Goal: Task Accomplishment & Management: Use online tool/utility

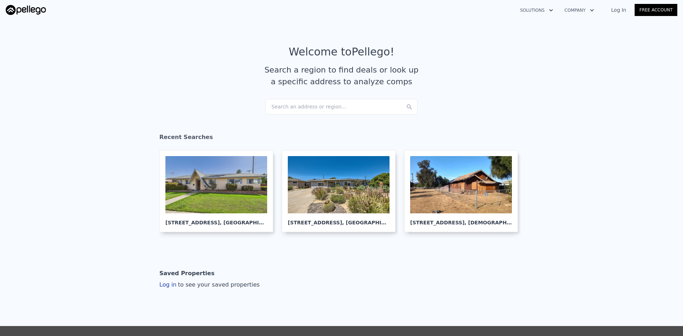
click at [307, 109] on div "Search an address or region..." at bounding box center [342, 107] width 152 height 16
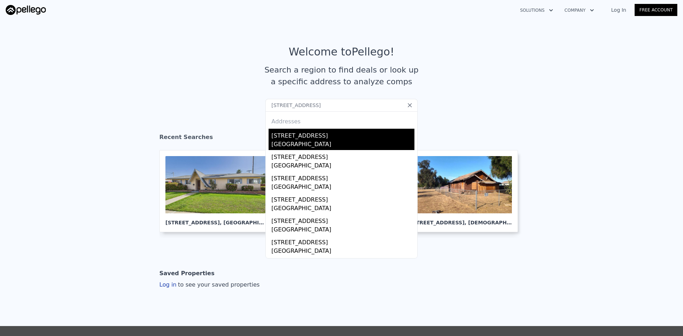
type input "379 f ave, coronado"
click at [302, 146] on div "Coronado, CA 92118" at bounding box center [343, 145] width 143 height 10
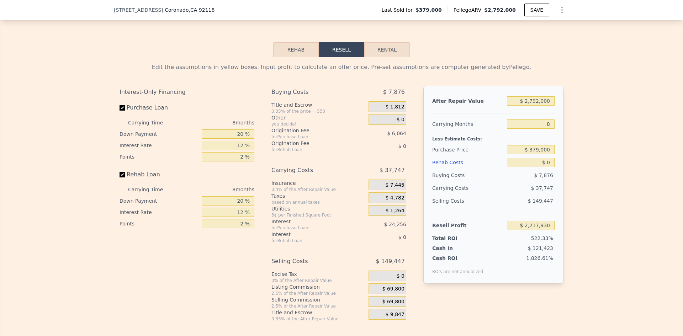
scroll to position [1041, 0]
click at [237, 137] on input "20 %" at bounding box center [228, 132] width 53 height 9
type input "1 %"
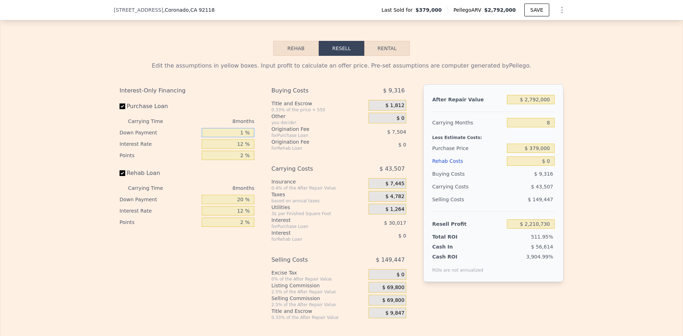
type input "$ 2,210,730"
type input "18 %"
type input "$ 2,217,170"
type input "18 %"
type input "1 %"
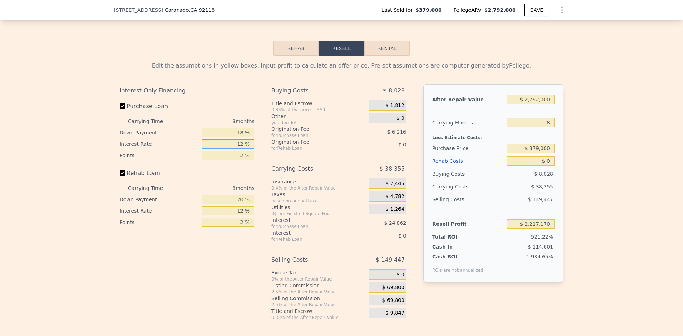
type input "$ 2,239,962"
type input "10 %"
type input "$ 2,221,314"
type input "10 %"
type input "3 %"
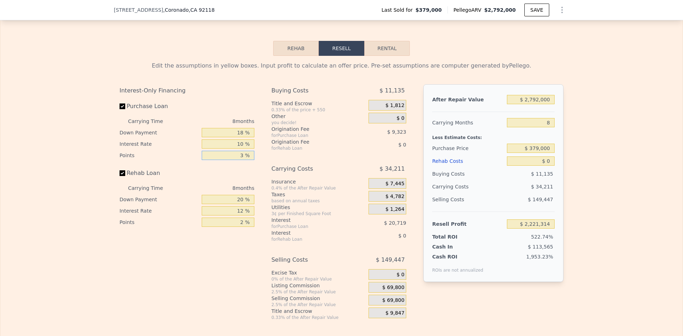
type input "$ 2,218,207"
type input "3 %"
type input "18 %"
type input "10 %"
type input "3 %"
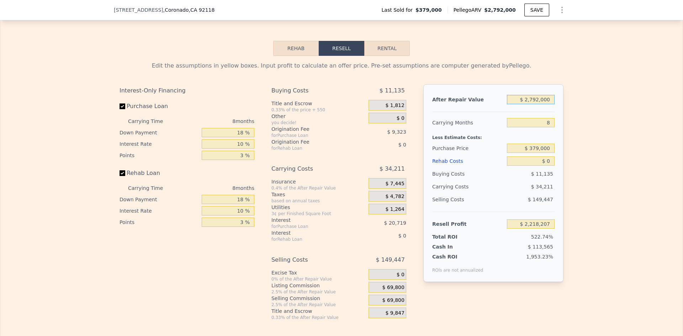
type input "$ 2"
type input "-$ 417,449"
type input "$ 4"
type input "-$ 417,447"
type input "$ 40"
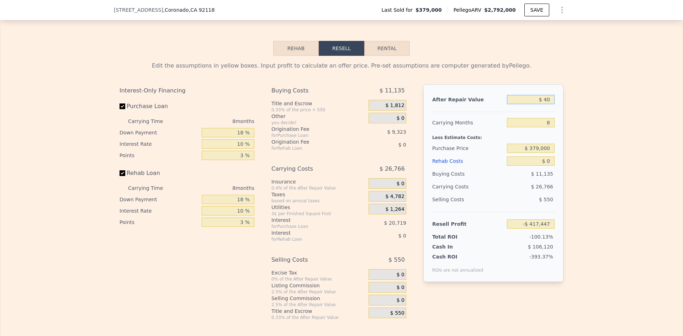
type input "-$ 417,413"
type input "$ 400"
type input "-$ 417,073"
type input "$ 4,000"
type input "-$ 413,675"
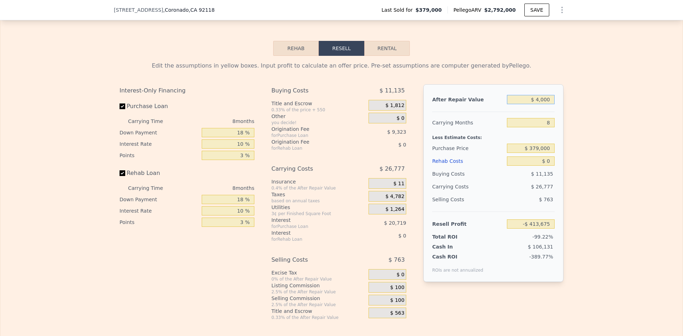
type input "$ 40,000"
type input "-$ 379,691"
type input "$ 400,000"
type input "-$ 39,850"
type input "$ 4,000,000"
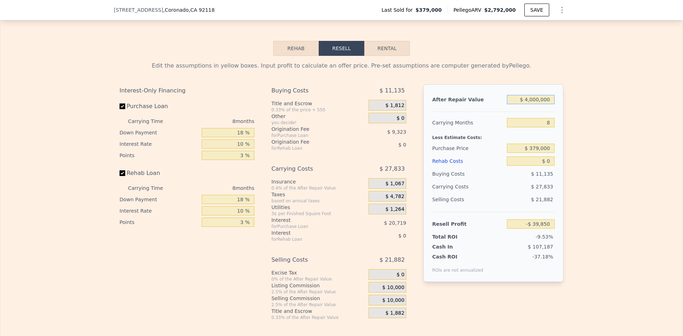
type input "$ 3,358,562"
type input "$ 4,000,000"
type input "$ 2,450,000"
type input "$ 1,116,502"
type input "$ 6"
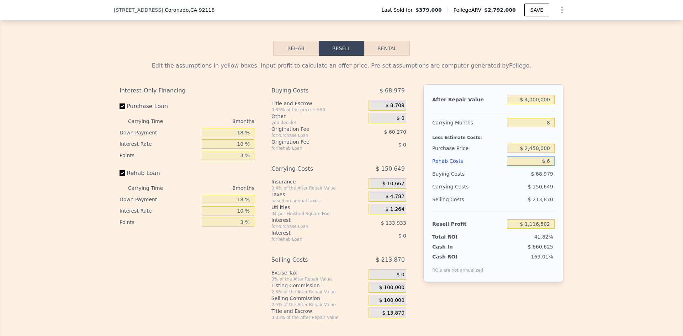
type input "$ 1,116,496"
type input "$ 60"
type input "$ 1,116,441"
type input "$ 600"
type input "$ 1,115,855"
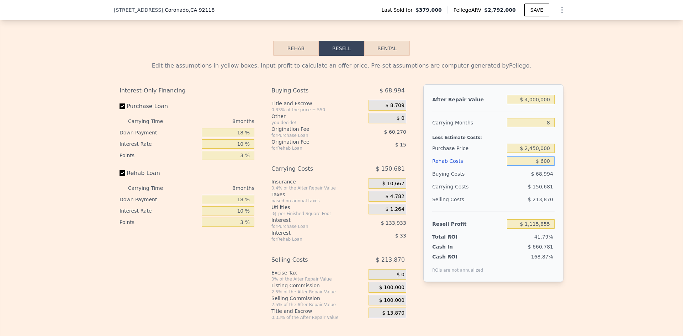
type input "$ 6,000"
type input "$ 1,110,026"
type input "$ 60,000"
type input "$ 1,051,746"
type input "$ 600,000"
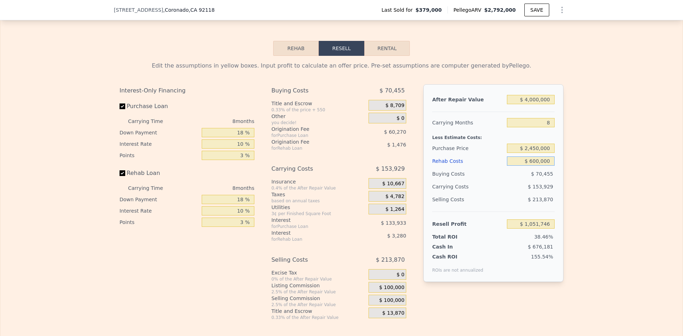
type input "$ 468,942"
type input "$ 600,000"
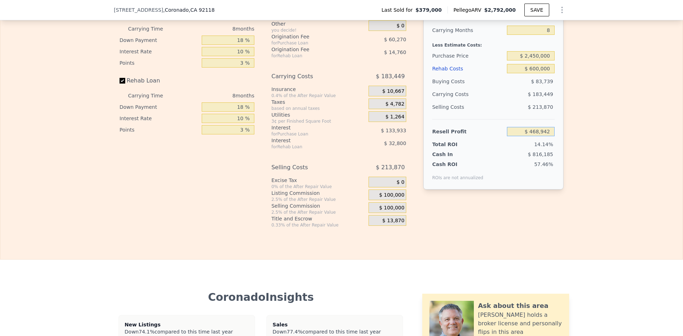
scroll to position [1137, 0]
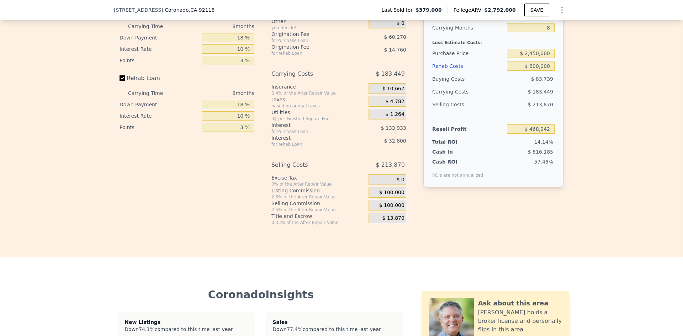
click at [388, 196] on span "$ 100,000" at bounding box center [391, 193] width 25 height 6
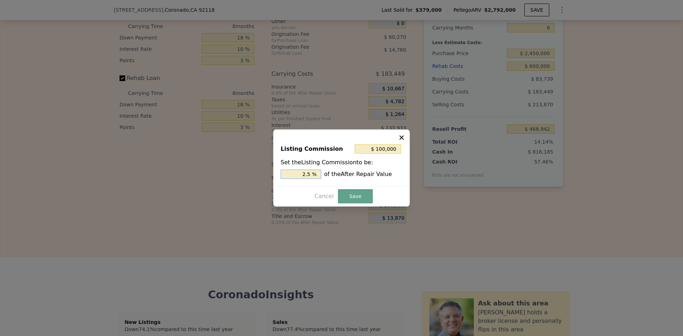
click at [310, 173] on input "2.5 %" at bounding box center [301, 174] width 41 height 9
type input "$ 80,000"
type input "2 %"
click at [360, 193] on button "Save" at bounding box center [355, 196] width 35 height 14
type input "$ 488,942"
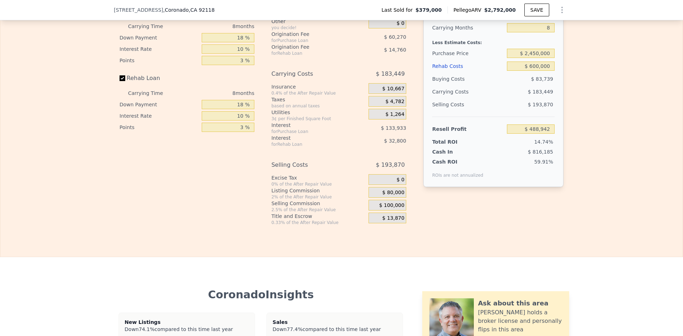
click at [392, 209] on span "$ 100,000" at bounding box center [391, 206] width 25 height 6
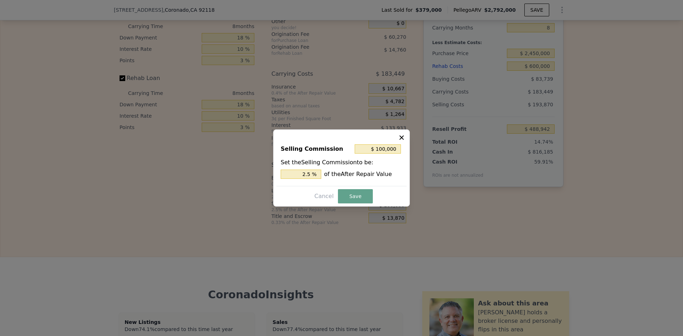
click at [464, 221] on div at bounding box center [341, 168] width 683 height 336
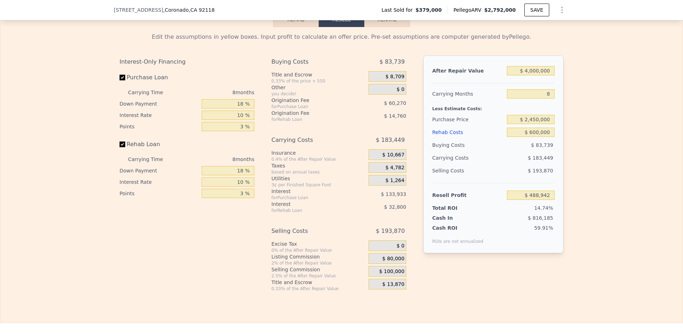
scroll to position [1041, 0]
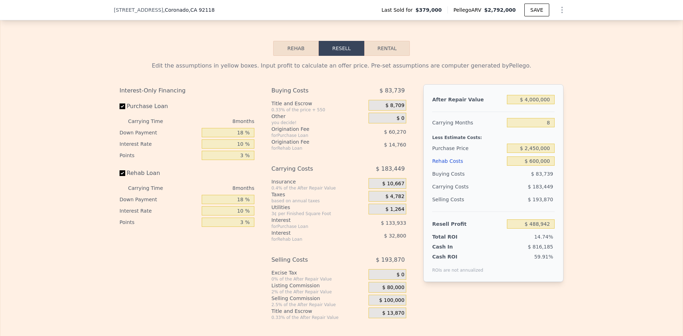
click at [624, 256] on div "Edit the assumptions in yellow boxes. Input profit to calculate an offer price.…" at bounding box center [341, 188] width 683 height 265
click at [639, 226] on div "Edit the assumptions in yellow boxes. Input profit to calculate an offer price.…" at bounding box center [341, 188] width 683 height 265
type input "$ 2,792,000"
type input "$ 0"
type input "$ 2,217,930"
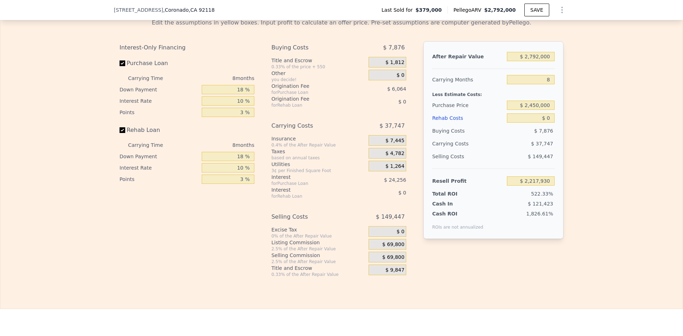
scroll to position [1089, 0]
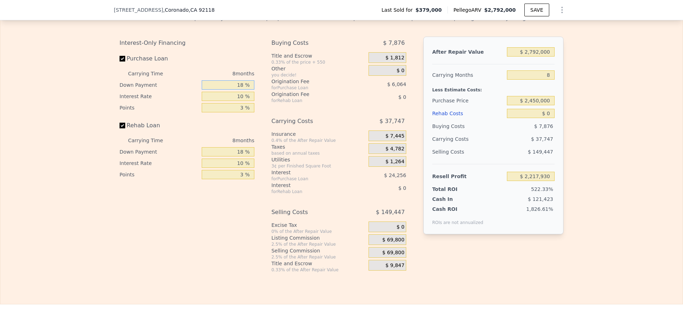
click at [237, 90] on input "18 %" at bounding box center [228, 84] width 53 height 9
type input "1 %"
type input "$ 2,210,730"
type input "18 %"
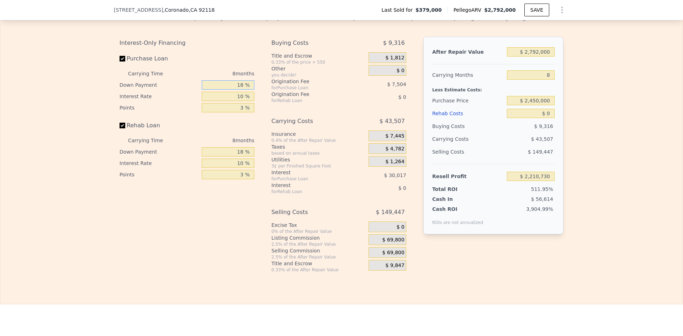
type input "$ 2,217,170"
type input "1 %"
type input "$ 2,239,962"
type input "10 %"
type input "$ 2,221,314"
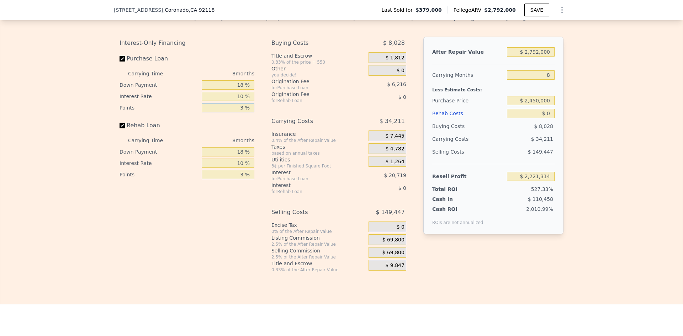
type input "3 %"
type input "18 %"
type input "10 %"
type input "3 %"
type input "$ 4"
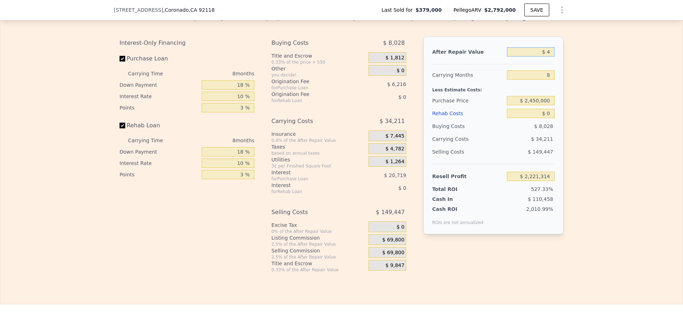
type input "-$ 414,340"
type input "$ 42"
type input "-$ 414,304"
type input "$ 420"
type input "-$ 413,948"
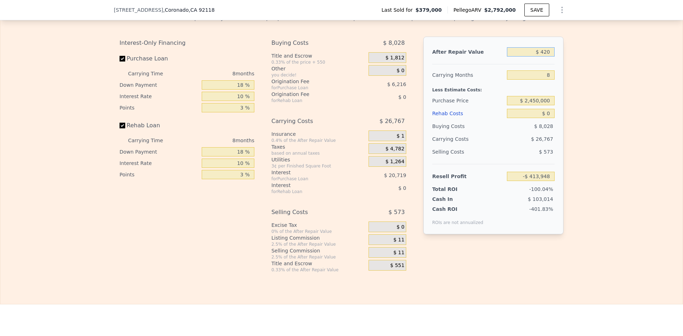
type input "$ 4,200"
type input "-$ 410,379"
type input "$ 42,000"
type input "-$ 374,696"
type input "$ 420,000"
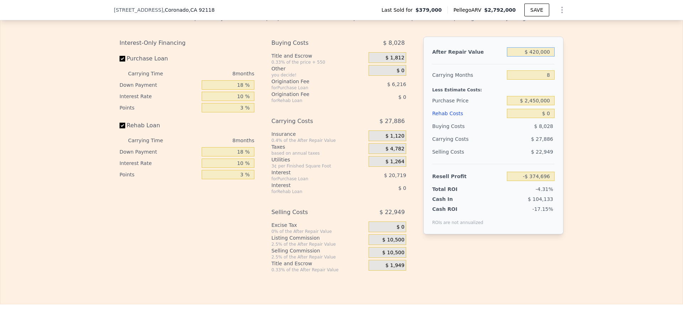
type input "-$ 17,863"
type input "$ 4,200,000"
type input "$ 3,550,470"
type input "$ 4,200,000"
type input "$ 2,450,000"
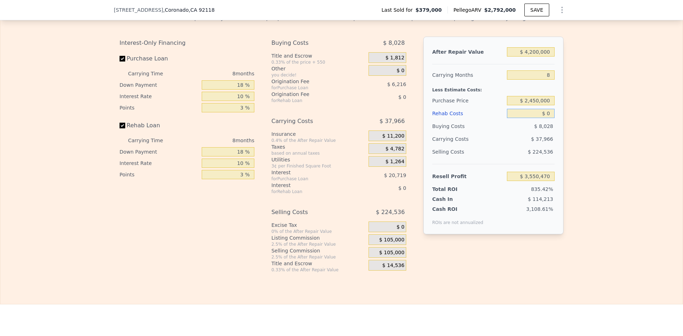
type input "$ 1,325,393"
type input "$ 7"
type input "$ 1,325,386"
type input "$ 70"
type input "$ 1,325,322"
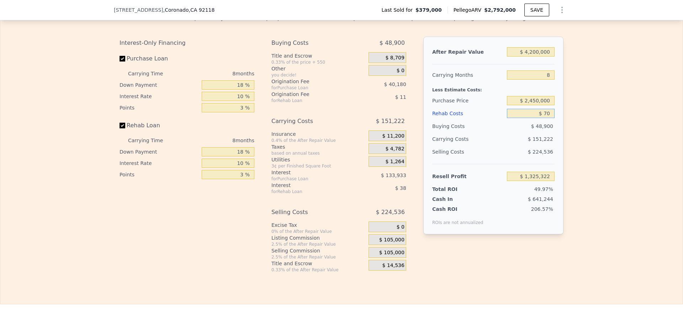
type input "$ 700"
type input "$ 1,324,642"
type input "$ 7,000"
type input "$ 1,317,894"
type input "$ 70,000"
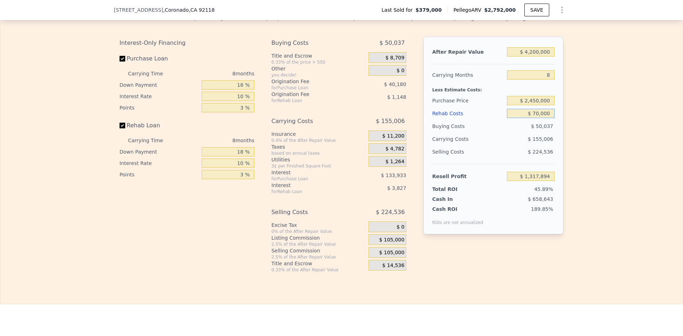
type input "$ 1,250,421"
type input "$ 700,000"
type input "$ 575,649"
type input "$ 700,000"
click at [538, 57] on input "$ 4,200,000" at bounding box center [531, 51] width 48 height 9
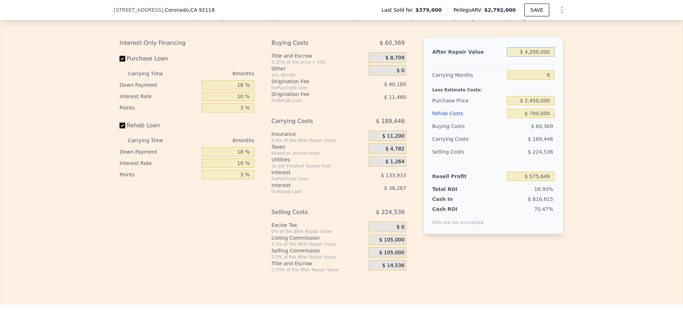
click at [538, 57] on input "$ 4,200,000" at bounding box center [531, 51] width 48 height 9
type input "$ 4"
type input "-$ 3,389,161"
type input "$ 45"
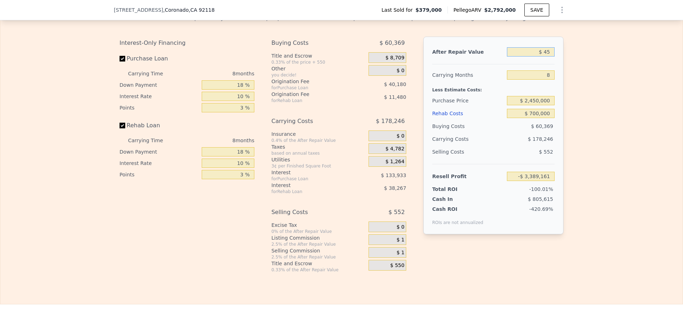
type input "-$ 3,389,122"
type input "$ 450"
type input "-$ 3,388,739"
type input "$ 4,500"
type input "-$ 3,384,918"
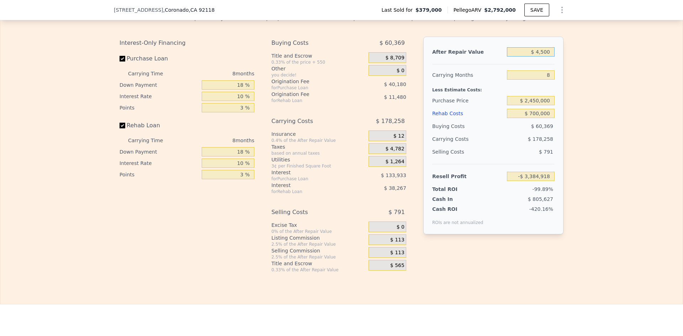
type input "$ 45,000"
type input "-$ 3,346,685"
type input "$ 450,000"
type input "-$ 2,964,364"
type input "$ 4,500,000"
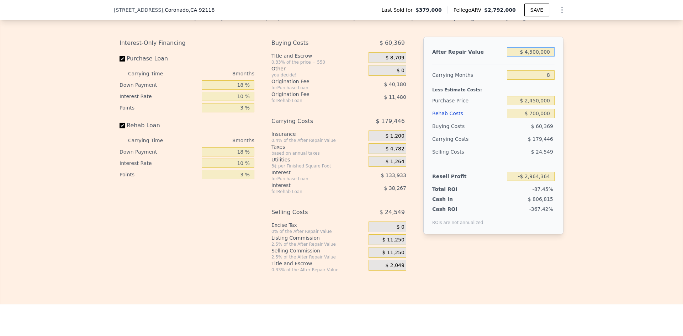
type input "$ 858,850"
type input "$ 4,500,000"
type input "$ 3,100,000"
type input "$ 160,498"
type input "$ 5"
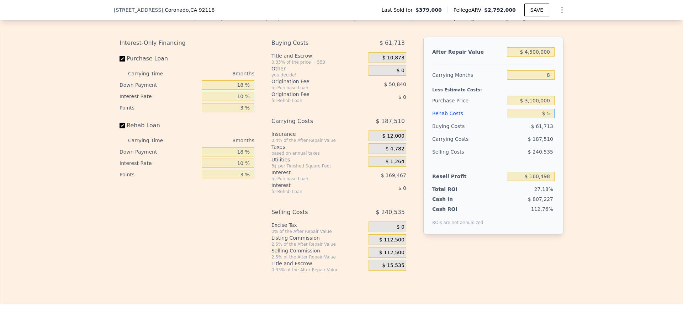
type input "$ 910,237"
type input "$ 50"
type input "$ 910,191"
type input "$ 500"
type input "$ 909,710"
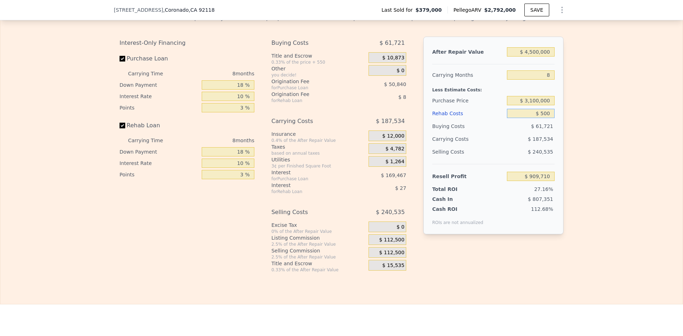
type input "$ 5,000"
type input "$ 904,888"
type input "$ 50,000"
type input "$ 856,686"
type input "$ 500,000"
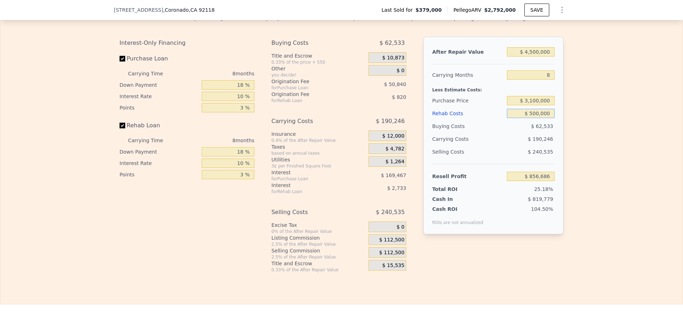
type input "$ 374,706"
type input "$ 500,000"
click at [508, 193] on div "9.65%" at bounding box center [517, 189] width 75 height 7
click at [520, 223] on div "40.17%" at bounding box center [520, 216] width 69 height 20
click at [237, 90] on input "18 %" at bounding box center [228, 84] width 53 height 9
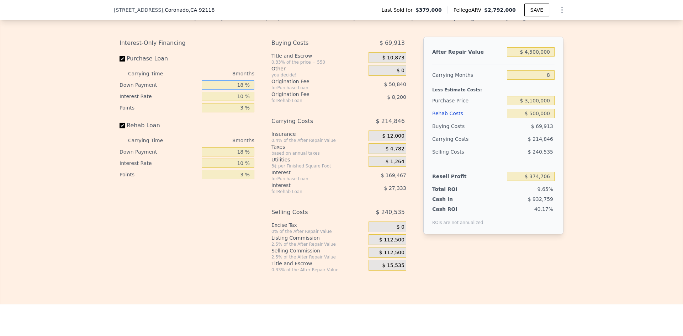
click at [237, 90] on input "18 %" at bounding box center [228, 84] width 53 height 9
type input "1 %"
type input "$ 329,030"
type input "18 %"
type input "$ 374,706"
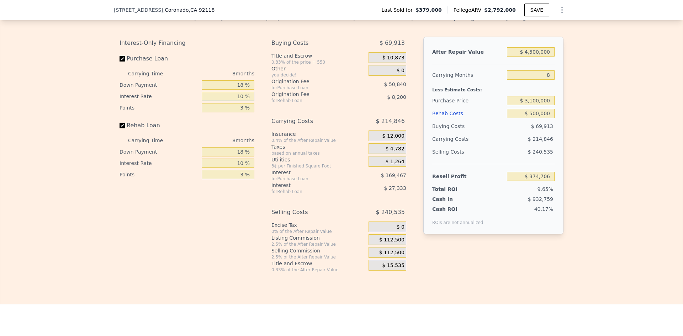
type input "1 %"
type input "$ 527,226"
type input "10 %"
type input "$ 374,706"
type input "3 %"
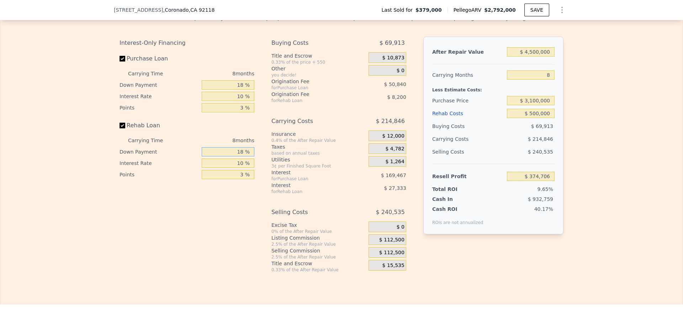
type input "1 %"
type input "$ 367,342"
type input "18 %"
type input "$ 374,706"
type input "1 %"
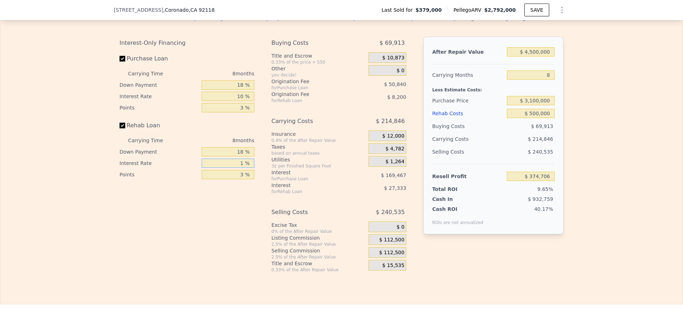
type input "$ 399,306"
type input "12 %"
type input "$ 369,242"
type input "1 %"
type input "$ 399,306"
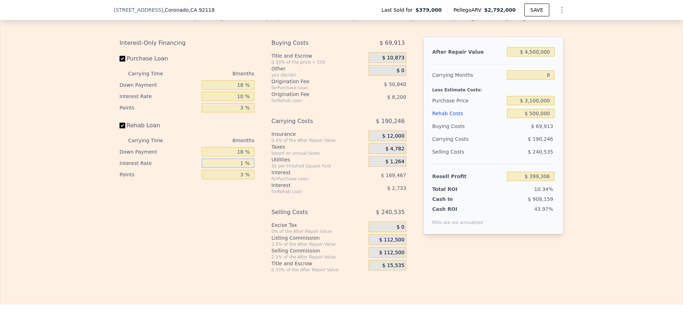
type input "10 %"
type input "$ 374,706"
type input "3 %"
type input "$ 4"
type input "-$ 3,873,305"
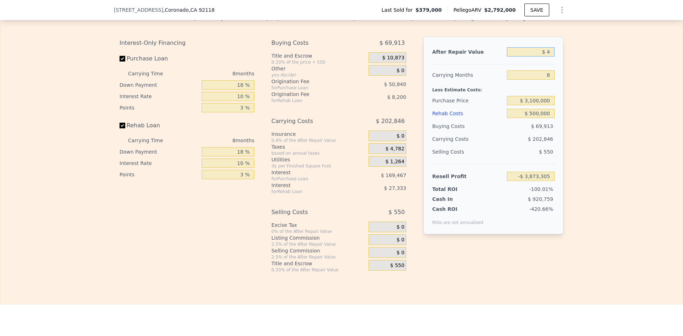
type input "$ 45"
type input "-$ 3,873,266"
type input "$ 450"
type input "-$ 3,872,883"
type input "$ 4,500"
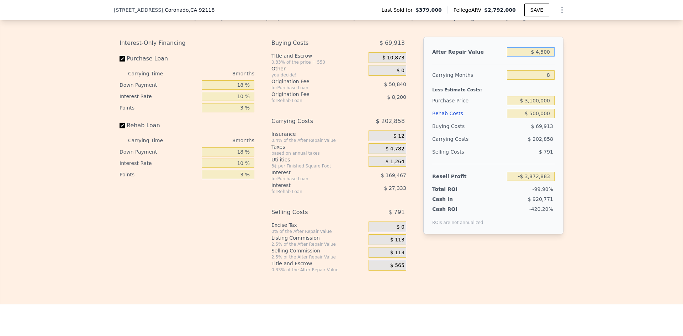
type input "-$ 3,869,062"
type input "$ 45,000"
type input "-$ 3,830,829"
type input "$ 450,000"
type input "-$ 3,448,508"
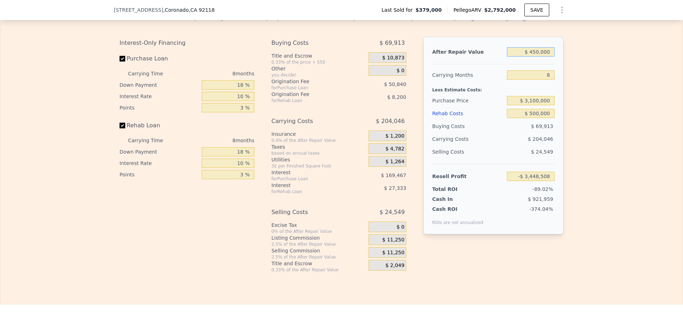
type input "$ 4,500,000"
type input "$ 374,706"
type input "$ 3,100,000"
type input "$ 5"
type input "$ 910,237"
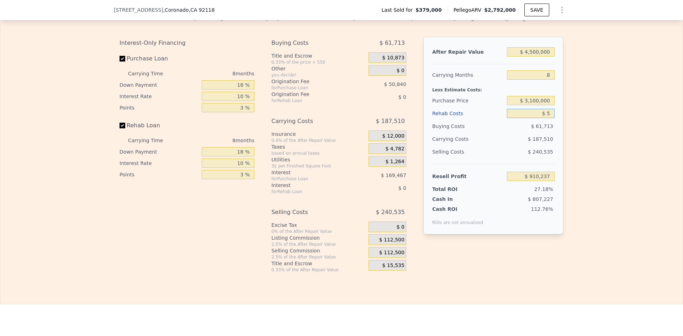
type input "$ 50"
type input "$ 910,191"
type input "$ 500"
type input "$ 909,710"
type input "$ 5,000"
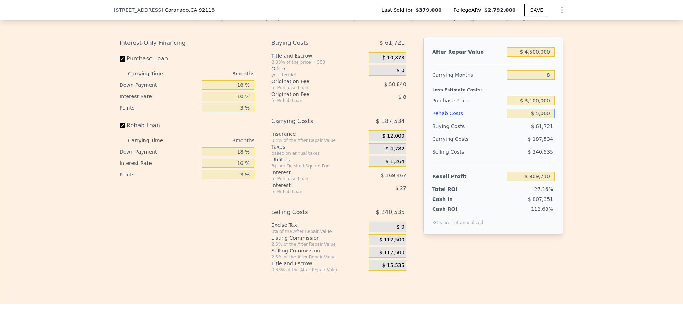
type input "$ 904,888"
type input "$ 50,000"
type input "$ 856,686"
type input "$ 500,000"
type input "$ 374,706"
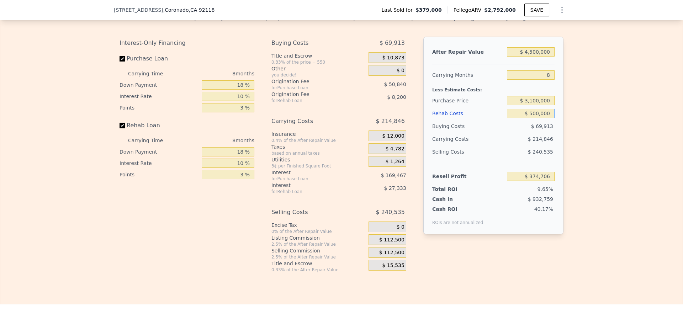
click at [539, 118] on input "$ 500,000" at bounding box center [531, 113] width 48 height 9
type input "$ 4"
type input "$ 910,238"
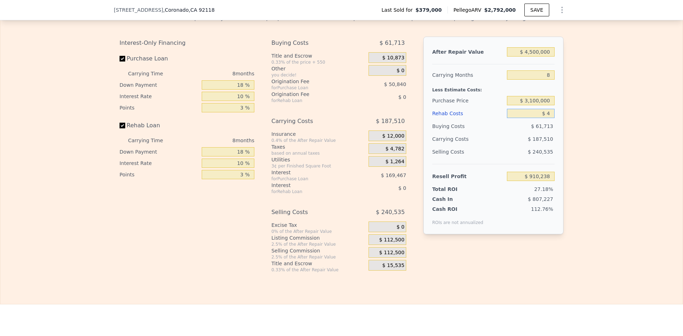
type input "$ 42"
type input "$ 910,199"
type input "$ 420"
type input "$ 909,791"
type input "$ 4,200"
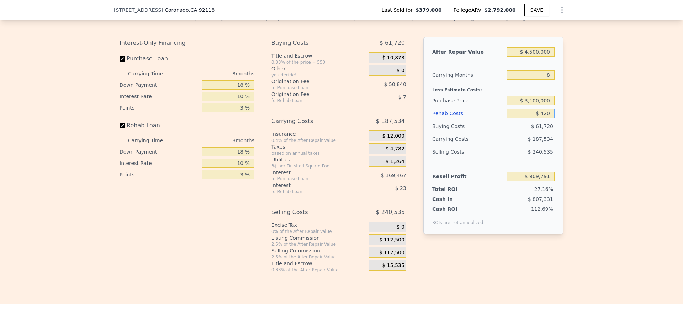
type input "$ 905,741"
type input "$ 42,000"
type input "$ 865,257"
type input "$ 420,000"
type input "$ 460,394"
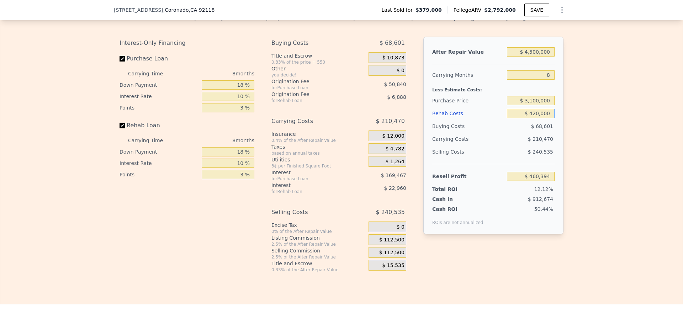
type input "$ 420,000"
click at [544, 57] on input "$ 4,500,000" at bounding box center [531, 51] width 48 height 9
type input "$ 1"
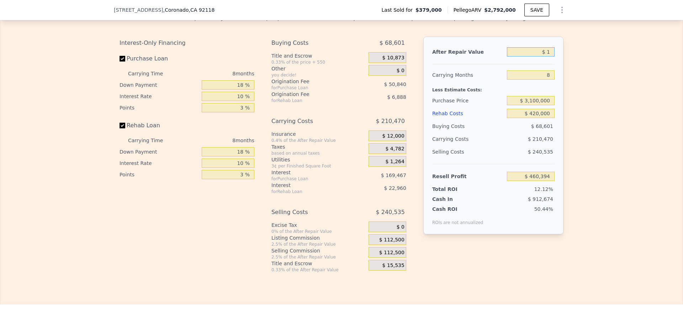
type input "-$ 3,787,620"
type input "$ 145"
type input "-$ 3,787,484"
type input "$ 14"
type input "-$ 3,787,607"
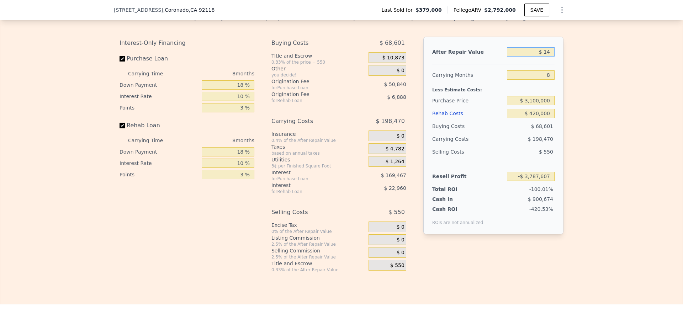
type input "$ 148"
type input "-$ 3,787,481"
type input "$ 1,480"
type input "-$ 3,786,224"
click at [544, 57] on input "$ 1,480" at bounding box center [531, 51] width 48 height 9
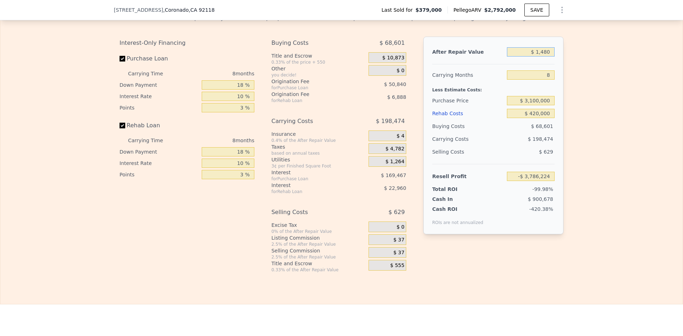
click at [544, 57] on input "$ 1,480" at bounding box center [531, 51] width 48 height 9
type input "$ 1"
click at [508, 179] on div "Resell Profit $ 284,285" at bounding box center [493, 173] width 122 height 19
click at [503, 146] on div "$ 66,297" at bounding box center [517, 139] width 75 height 13
click at [493, 226] on div "104.66%" at bounding box center [520, 216] width 69 height 20
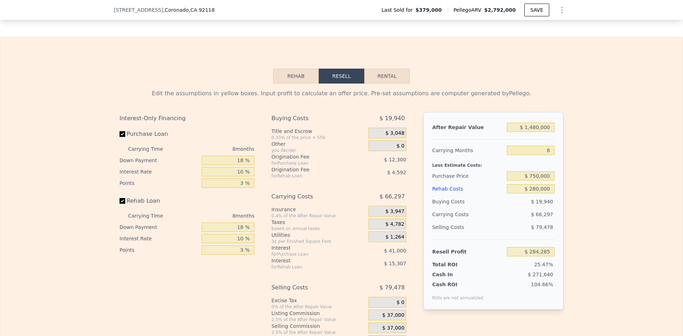
scroll to position [994, 0]
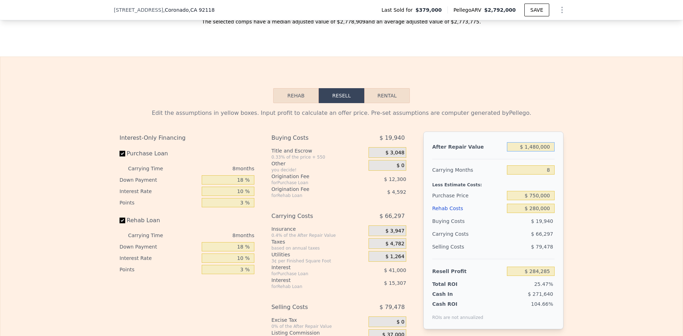
click at [523, 152] on input "$ 1,480,000" at bounding box center [531, 146] width 48 height 9
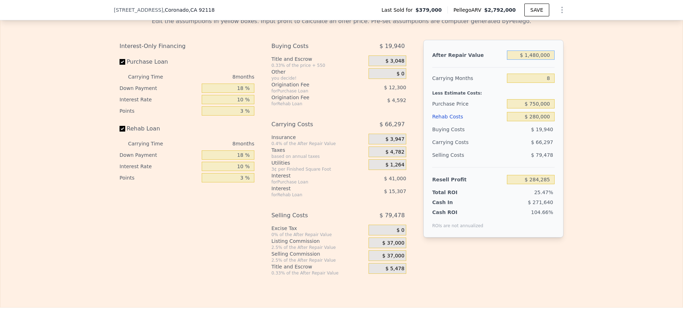
scroll to position [1089, 0]
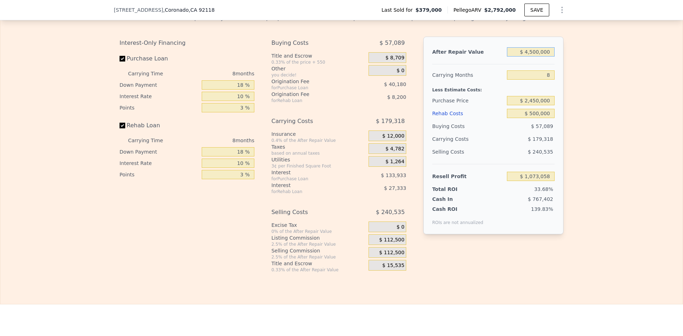
click at [548, 57] on input "$ 4,500,000" at bounding box center [531, 51] width 48 height 9
click at [506, 146] on div "$ 177,985" at bounding box center [517, 139] width 75 height 13
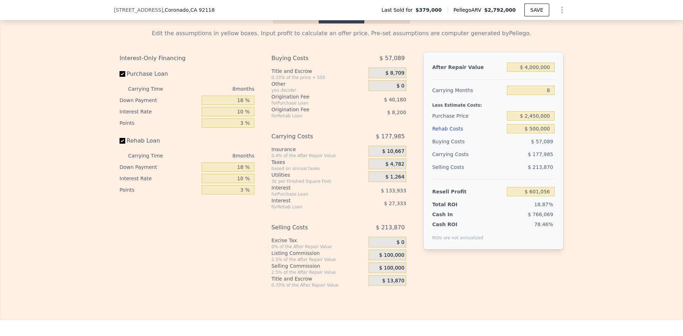
scroll to position [1041, 0]
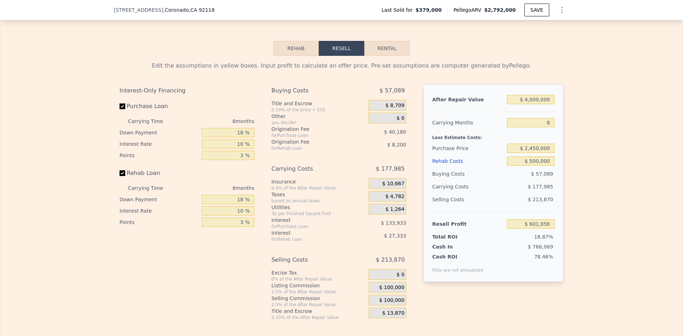
click at [485, 168] on div "Rehab Costs" at bounding box center [468, 161] width 72 height 13
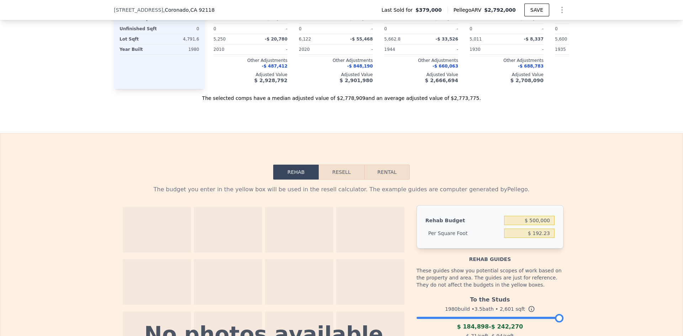
scroll to position [899, 0]
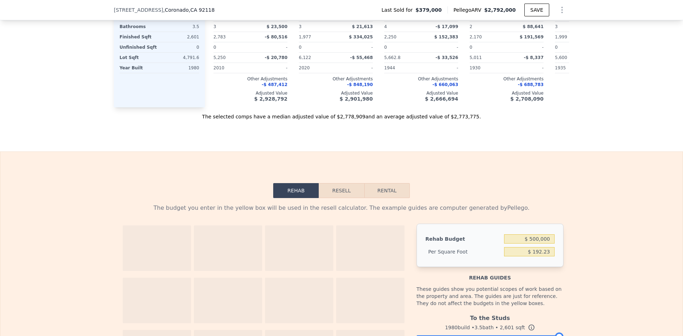
click at [338, 196] on button "Resell" at bounding box center [341, 190] width 45 height 15
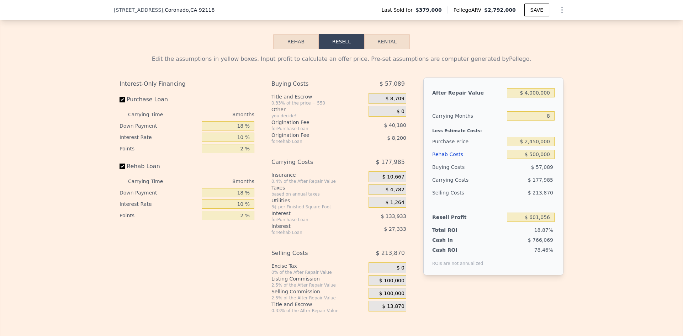
scroll to position [1089, 0]
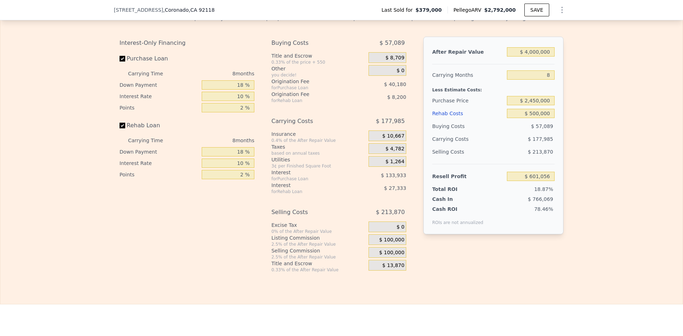
click at [243, 11] on div "379 F Ave , Coronado , CA 92118 Last Sold for $379,000 Pellego ARV $2,792,000 S…" at bounding box center [342, 10] width 456 height 20
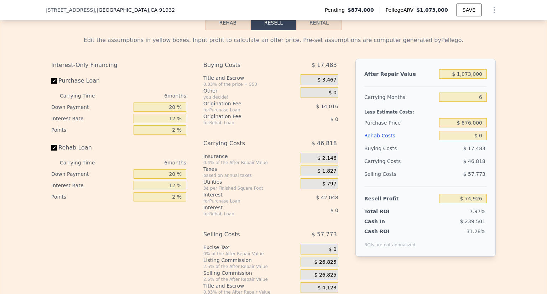
scroll to position [1089, 0]
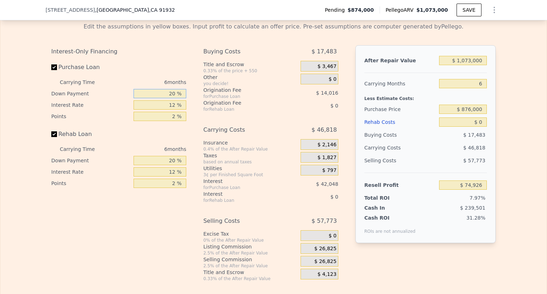
click at [175, 98] on input "20 %" at bounding box center [159, 93] width 53 height 9
type input "1 %"
type input "$ 61,613"
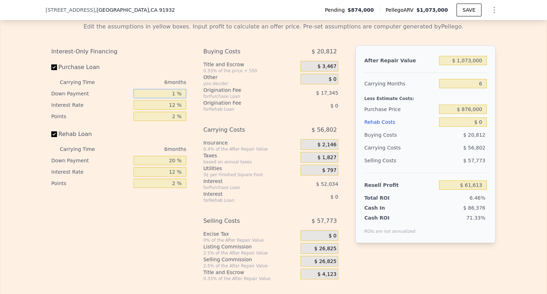
type input "18 %"
type input "$ 73,526"
type input "18 %"
type input "1 %"
type input "$ 113,030"
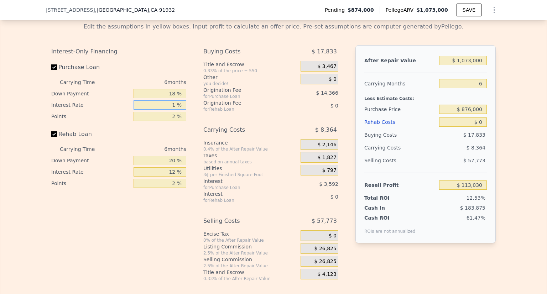
type input "10 %"
type input "$ 80,708"
type input "10 %"
type input "3 %"
type input "$ 73,524"
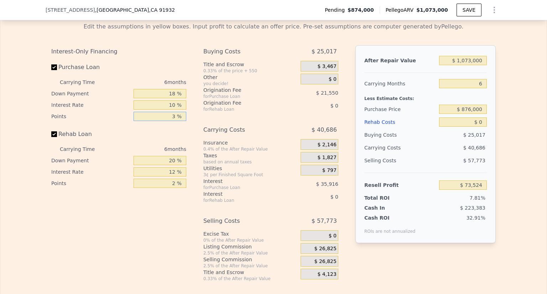
type input "3 %"
type input "18 %"
type input "10 %"
type input "3 %"
type input "$ 1"
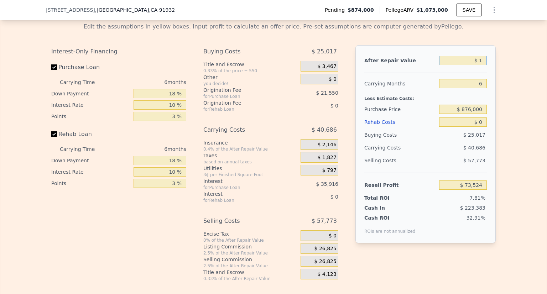
type input "-$ 940,106"
type input "$ 14"
type input "-$ 940,093"
type input "$ 144"
type input "-$ 939,971"
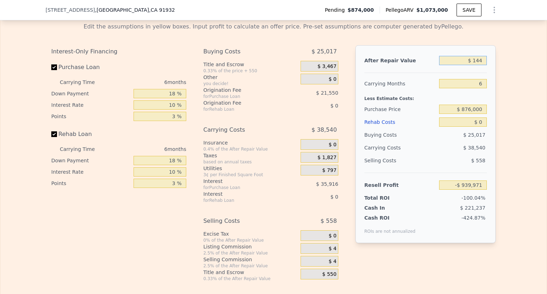
type input "$ 1,440"
type input "-$ 938,747"
type input "$ 14,400"
type input "-$ 926,504"
type input "$ 144,000"
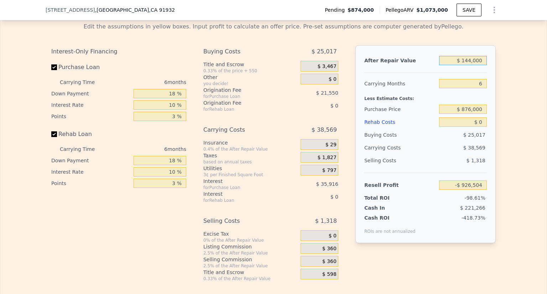
type input "-$ 804,075"
type input "$ 1,440,000"
type input "$ 420,218"
type input "$ 1,440,000"
type input "12"
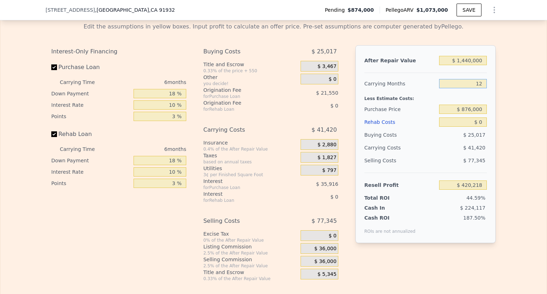
type input "$ 378,799"
type input "12"
type input "$ 4"
type input "$ 850,000"
type input "$ 407,661"
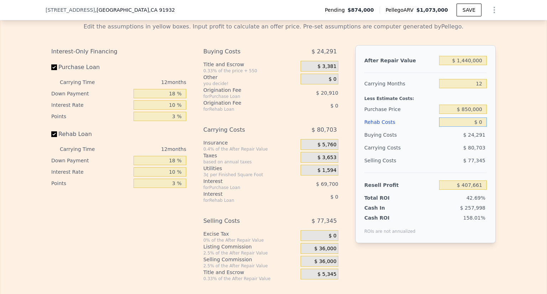
type input "$ 4"
type input "$ 407,657"
type input "$ 40"
type input "$ 407,620"
type input "$ 400"
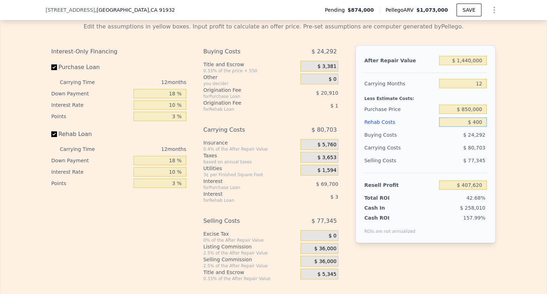
type input "$ 407,215"
type input "$ 4,000"
type input "$ 403,239"
type input "$ 40,000"
type input "$ 363,401"
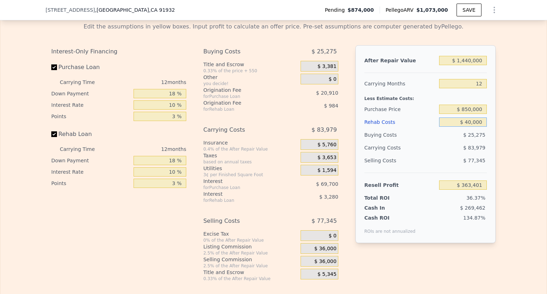
type input "$ 400,000"
type input "-$ 34,975"
type input "$ 40,000"
type input "$ 363,401"
type input "$ 4,000"
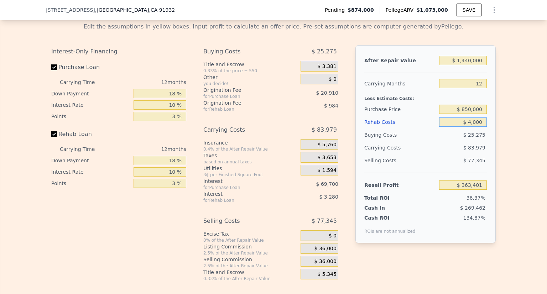
type input "$ 403,239"
type input "$ 400"
type input "$ 407,215"
type input "$ 40"
type input "$ 407,620"
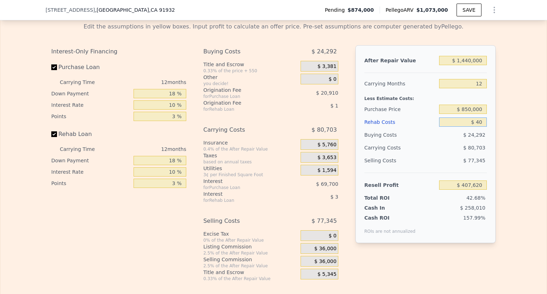
type input "$ 4"
type input "$ 407,657"
type input "$ 3"
type input "$ 407,658"
type input "$ 30"
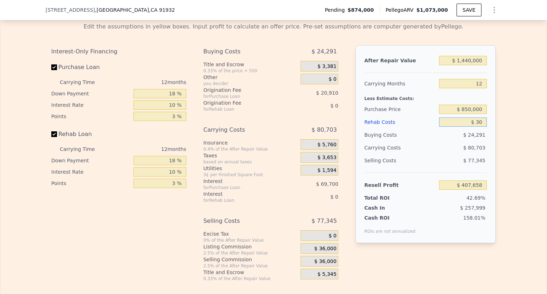
type input "$ 407,630"
type input "$ 300"
type input "$ 407,330"
type input "$ 3,000"
type input "$ 404,335"
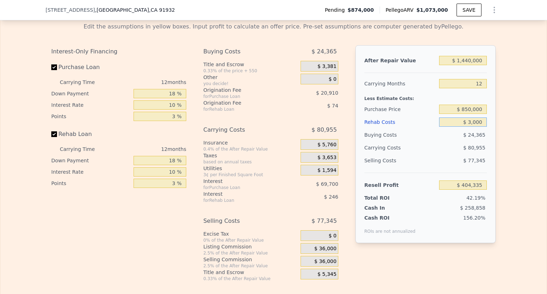
type input "$ 30,000"
type input "$ 374,463"
type input "$ 300,000"
type input "$ 75,681"
type input "$ 300,000"
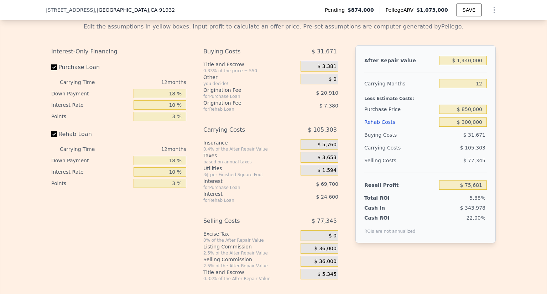
click at [456, 163] on div "$ 77,345" at bounding box center [463, 160] width 48 height 13
click at [470, 114] on input "$ 850,000" at bounding box center [463, 109] width 48 height 9
click at [477, 65] on input "$ 1,440,000" at bounding box center [463, 60] width 48 height 9
type input "$ 1"
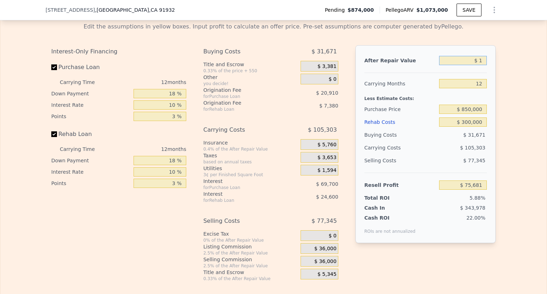
type input "-$ 1,281,763"
type input "$ 16"
type input "-$ 1,281,748"
type input "$ 165"
type input "-$ 1,281,609"
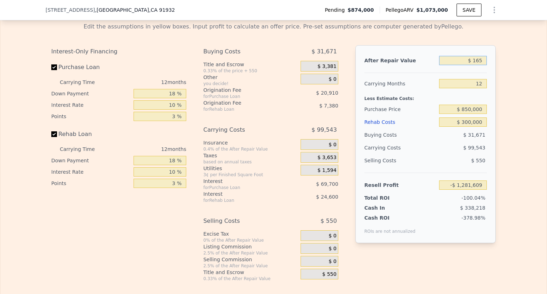
type input "$ 1,650"
type input "-$ 1,280,208"
type input "$ 16,500"
type input "-$ 1,266,211"
type input "$ 165,000"
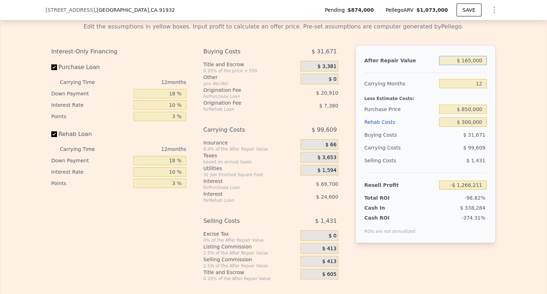
type input "-$ 1,126,223"
type input "$ 1,650,000"
type input "$ 273,641"
type input "$ 1,650,000"
type input "1"
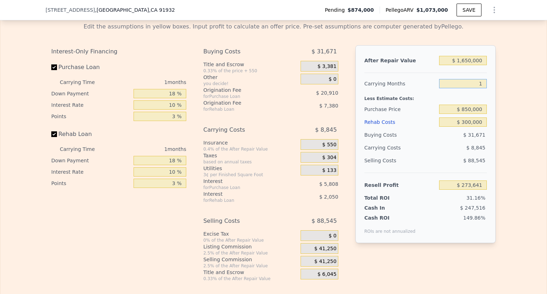
type input "$ 370,939"
type input "14"
type input "$ 255,951"
type input "14"
type input "$ 675,000"
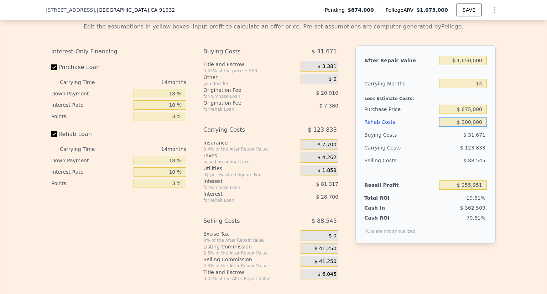
type input "$ 452,569"
type input "$ 3"
type input "$ 788,646"
type input "$ 45"
type input "$ 788,603"
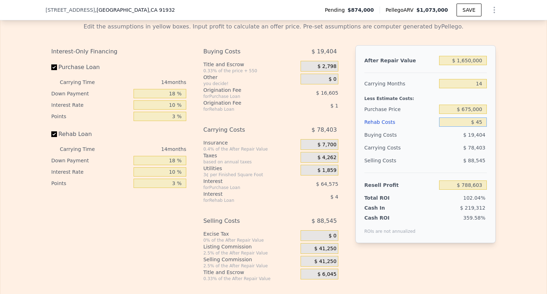
type input "$ 450"
type input "$ 788,146"
type input "$ 4,500"
type input "$ 783,604"
type input "$ 45,000"
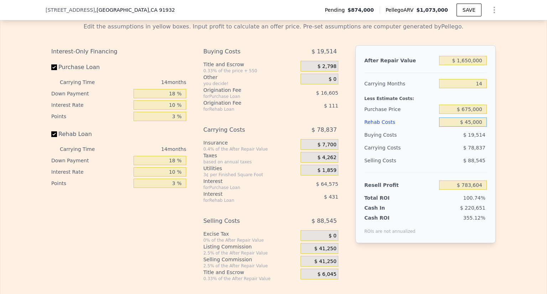
type input "$ 738,230"
type input "$ 450,000"
type input "$ 284,529"
type input "$ 450,000"
click at [448, 167] on div "$ 88,545" at bounding box center [463, 160] width 48 height 13
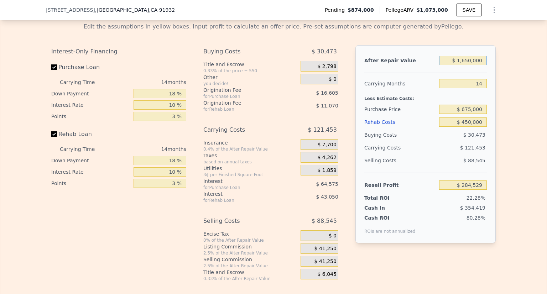
click at [469, 65] on input "$ 1,650,000" at bounding box center [463, 60] width 48 height 9
type input "$ 165,000"
type input "-$ 1,114,345"
type input "$ 16,000"
type input "-$ 1,254,704"
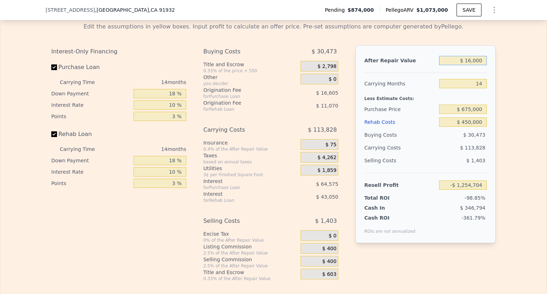
type input "$ 160,000"
type input "-$ 1,119,056"
type input "$ 1,600,000"
type input "$ 237,429"
type input "$ 1,600,000"
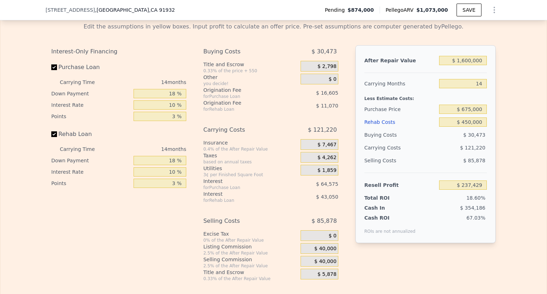
click at [461, 166] on div "$ 85,878" at bounding box center [463, 160] width 48 height 13
click at [457, 166] on div "$ 85,878" at bounding box center [463, 160] width 48 height 13
click at [477, 114] on input "$ 675,000" at bounding box center [463, 109] width 48 height 9
type input "$ 850,000"
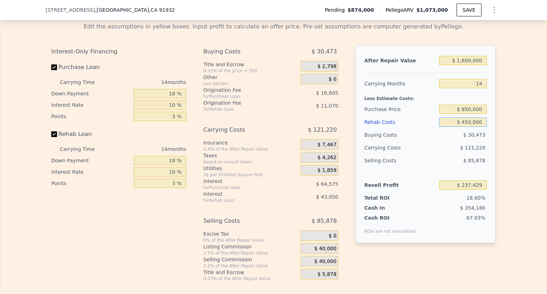
type input "$ 40,811"
click at [475, 127] on input "$ 450,000" at bounding box center [463, 121] width 48 height 9
click at [447, 167] on div "$ 85,878" at bounding box center [463, 160] width 48 height 13
click at [465, 127] on input "$ 450,000" at bounding box center [463, 121] width 48 height 9
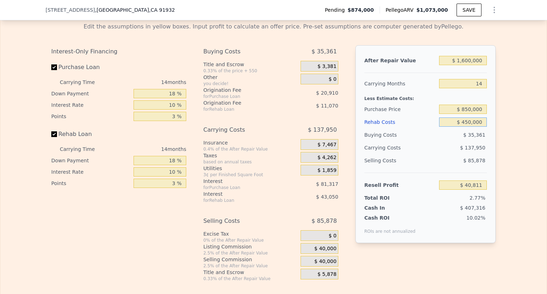
type input "$ 50,000"
type input "$ 488,913"
type input "$ 350,000"
type input "$ 152,833"
type input "$ 350,000"
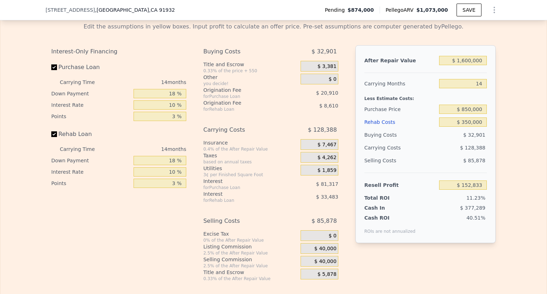
click at [452, 167] on div "$ 85,878" at bounding box center [463, 160] width 48 height 13
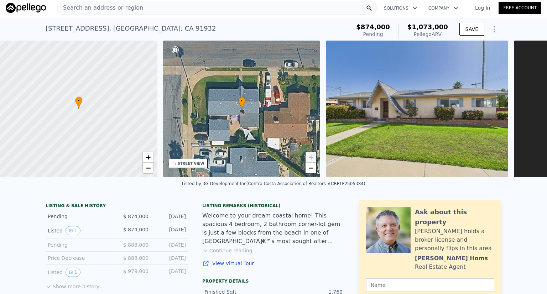
scroll to position [0, 0]
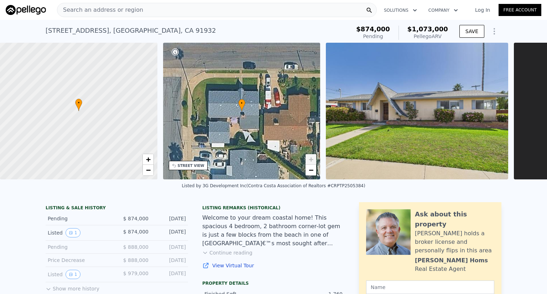
click at [143, 14] on div "Search an address or region" at bounding box center [217, 10] width 320 height 14
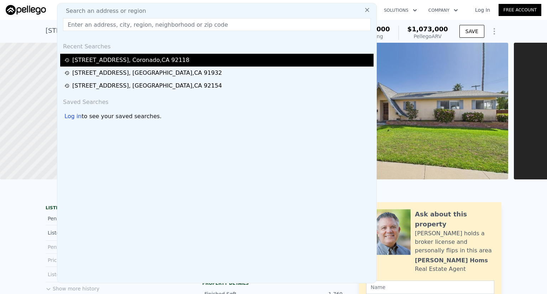
click at [134, 55] on div "[STREET_ADDRESS]" at bounding box center [216, 60] width 313 height 13
click at [132, 59] on div "[STREET_ADDRESS]" at bounding box center [130, 60] width 117 height 9
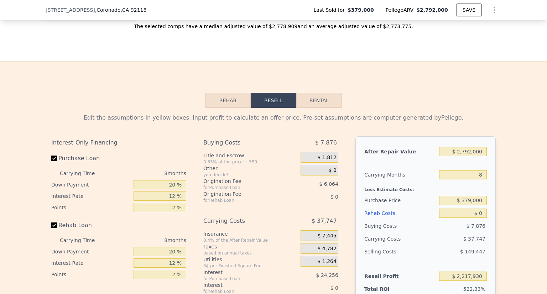
scroll to position [1041, 0]
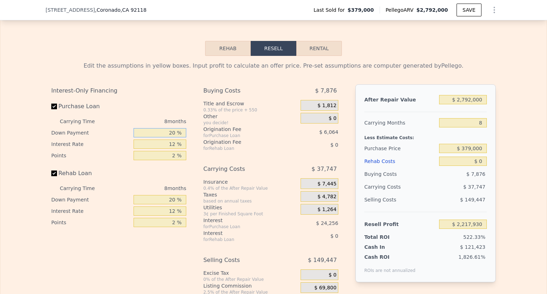
click at [174, 137] on input "20 %" at bounding box center [159, 132] width 53 height 9
type input "1 %"
type input "$ 2,210,730"
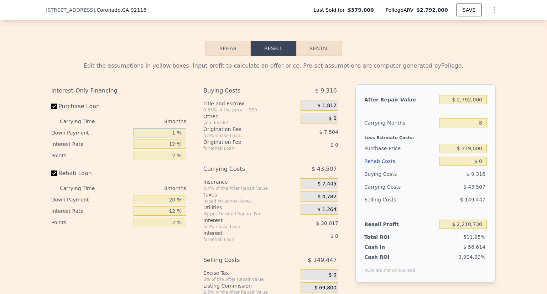
type input "18 %"
type input "$ 2,217,170"
type input "18 %"
type input "1 %"
type input "$ 2,239,962"
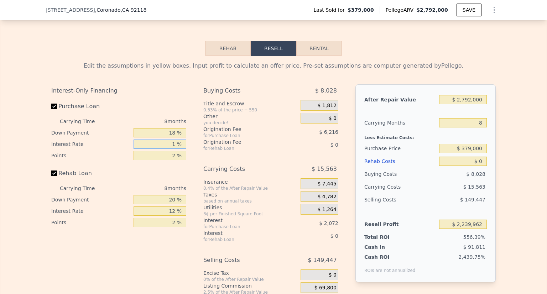
type input "10 %"
type input "$ 2,221,314"
type input "10 %"
type input "3 %"
type input "$ 2,218,207"
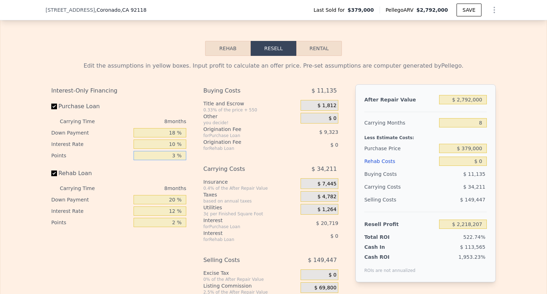
type input "3 %"
type input "18 %"
type input "0 %"
type input "10 %"
type input "3 %"
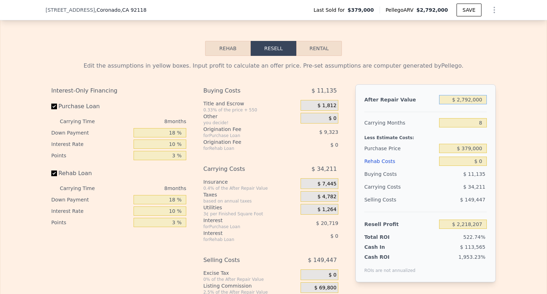
type input "$ 1"
type input "-$ 417,450"
type input "$ 16"
type input "-$ 417,435"
type input "$ 160"
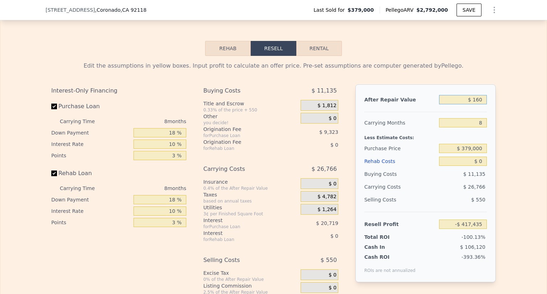
type input "-$ 417,300"
type input "$ 1,600"
type input "-$ 415,940"
type input "$ 16,000"
type input "-$ 402,347"
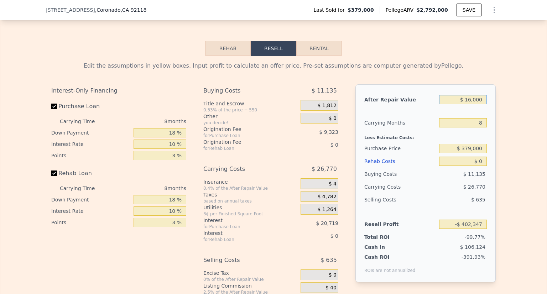
type input "$ 160,000"
type input "-$ 266,411"
type input "$ 1,600,000"
type input "$ 1,092,954"
type input "$ 1,600,000"
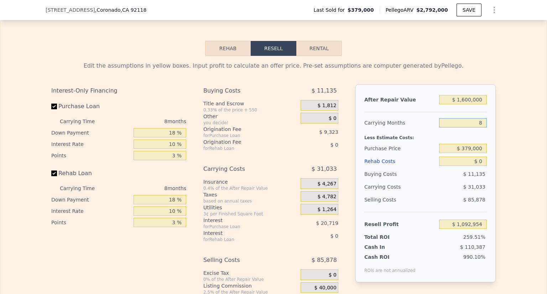
type input "1"
type input "$ 1,120,108"
type input "12"
type input "$ 1,077,438"
type input "1"
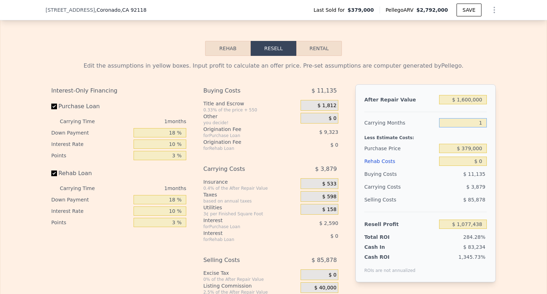
type input "$ 1,120,108"
type input "14"
type input "$ 1,069,679"
type input "14"
type input "$ 675,000"
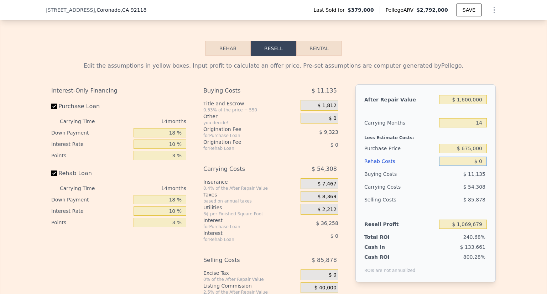
type input "$ 737,089"
type input "$ 4"
type input "$ 737,085"
type input "$ 40"
type input "$ 737,048"
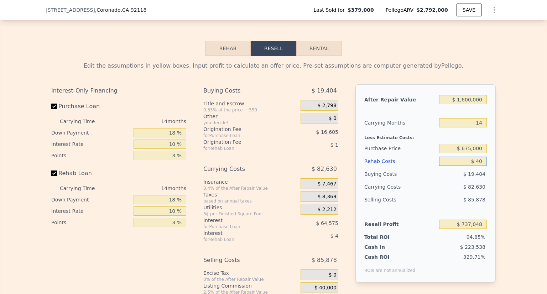
type input "$ 400"
type input "$ 736,637"
type input "$ 4,000"
type input "$ 732,613"
type input "$ 40,000"
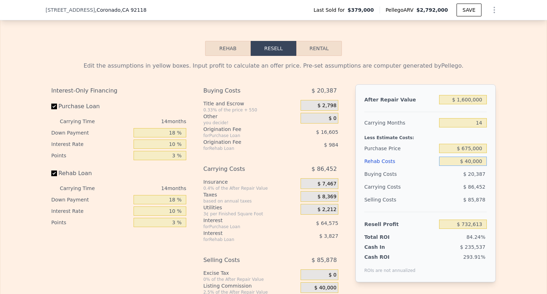
type input "$ 692,283"
type input "$ 400,000"
type input "$ 288,987"
click at [419, 193] on div "$ 120,892" at bounding box center [448, 186] width 75 height 13
click at [466, 166] on input "$ 400,000" at bounding box center [463, 161] width 48 height 9
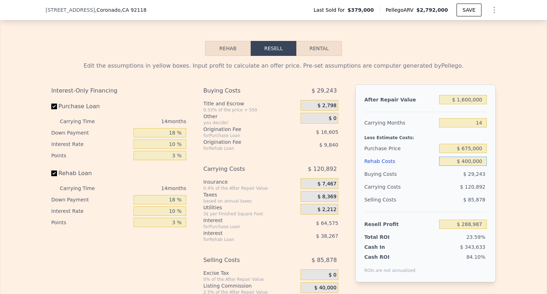
click at [466, 166] on input "$ 400,000" at bounding box center [463, 161] width 48 height 9
type input "$ 5"
type input "$ 737,084"
type input "$ 50"
type input "$ 737,038"
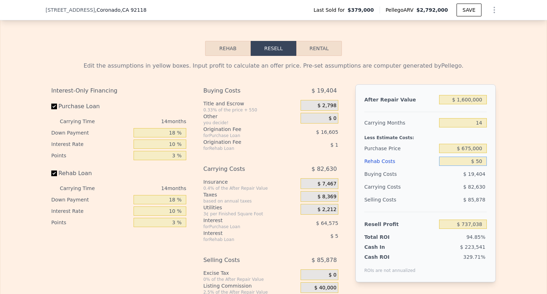
type input "$ 500"
type input "$ 736,535"
type input "$ 5,000"
type input "$ 731,490"
type input "$ 50,000"
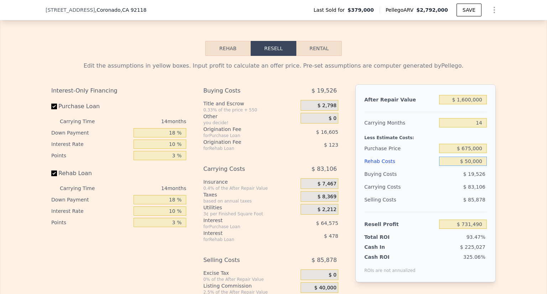
type input "$ 681,071"
type input "$ 500,000"
type input "$ 176,951"
type input "$ 500,000"
click at [458, 188] on div "$ 130,468" at bounding box center [448, 186] width 75 height 13
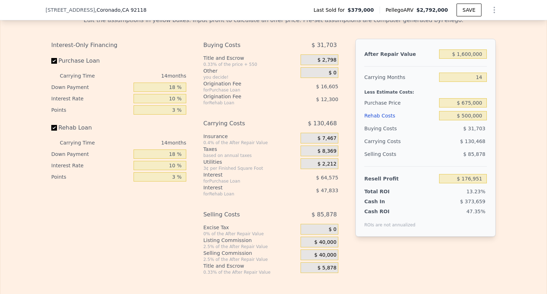
scroll to position [1089, 0]
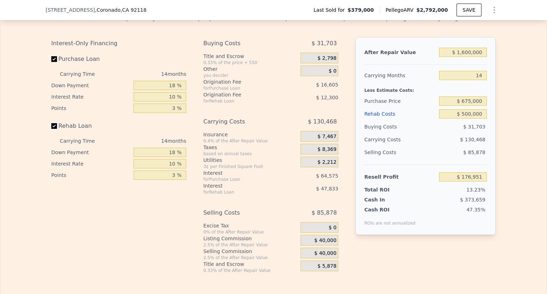
click at [51, 129] on input "Rehab Loan" at bounding box center [54, 126] width 6 height 6
checkbox input "false"
type input "$ 237,089"
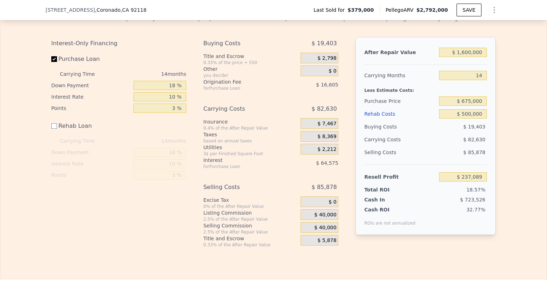
click at [51, 129] on input "Rehab Loan" at bounding box center [54, 126] width 6 height 6
checkbox input "true"
type input "$ 176,951"
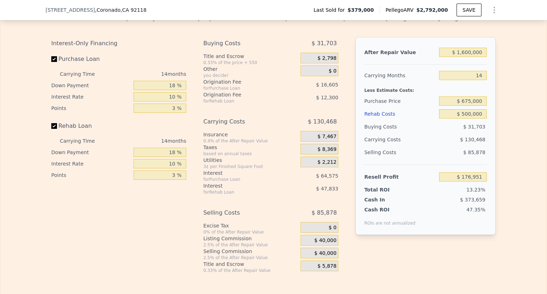
click at [419, 164] on div "Selling Costs $ 85,878" at bounding box center [425, 155] width 122 height 19
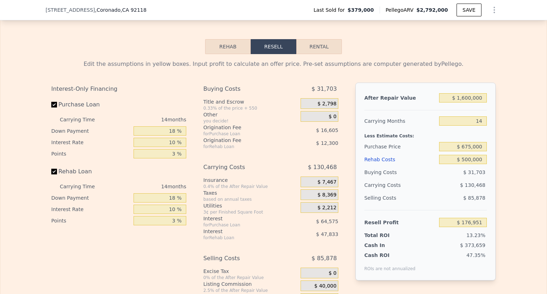
scroll to position [1041, 0]
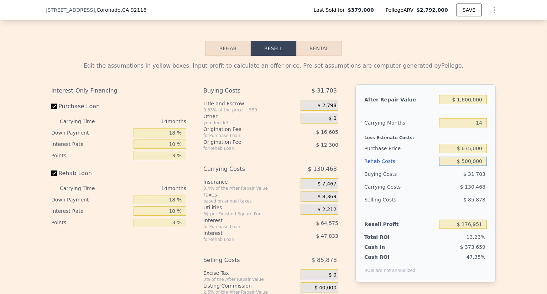
click at [474, 166] on input "$ 500,000" at bounding box center [463, 161] width 48 height 9
type input "$ 4"
type input "$ 737,085"
type input "$ 40"
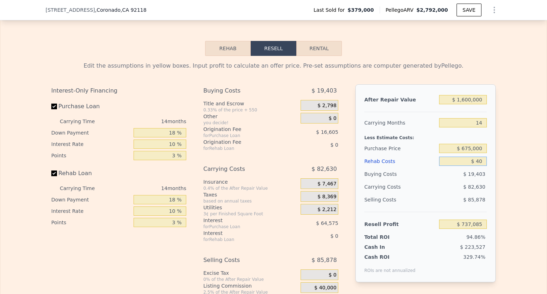
type input "$ 737,048"
type input "$ 400"
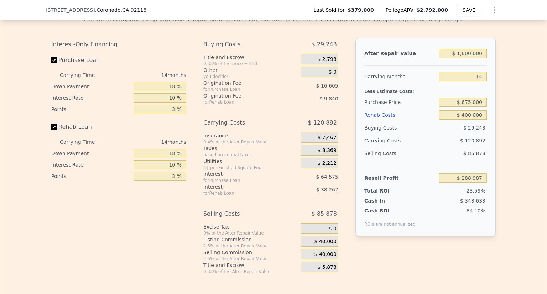
scroll to position [1089, 0]
click at [240, 120] on div "Buying Costs $ 29,243 Title and Escrow 0.33% of the price + 550 $ 2,798 Other y…" at bounding box center [270, 155] width 135 height 236
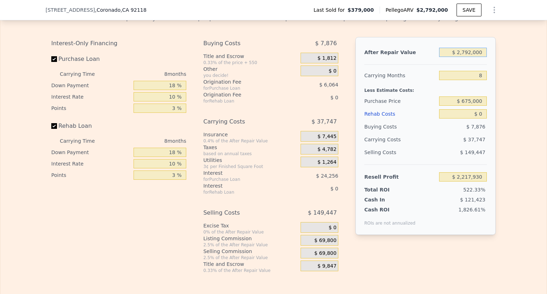
click at [476, 57] on input "$ 2,792,000" at bounding box center [463, 52] width 48 height 9
click at [439, 159] on div "$ 213,870" at bounding box center [463, 152] width 48 height 13
click at [479, 80] on input "9" at bounding box center [463, 75] width 48 height 9
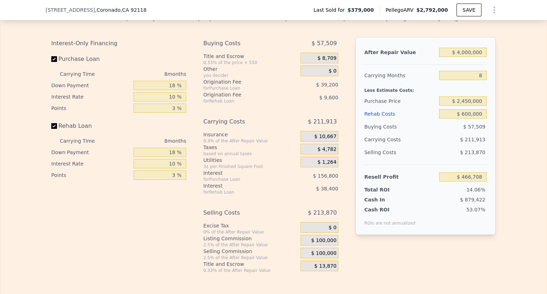
click at [452, 146] on div "$ 211,913" at bounding box center [448, 139] width 75 height 13
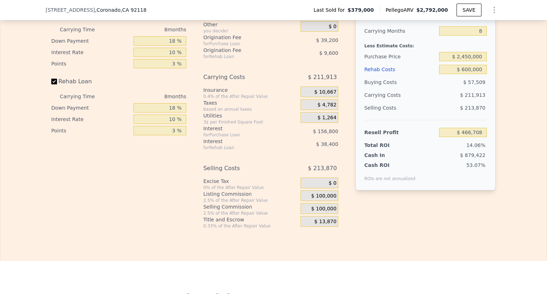
scroll to position [1136, 0]
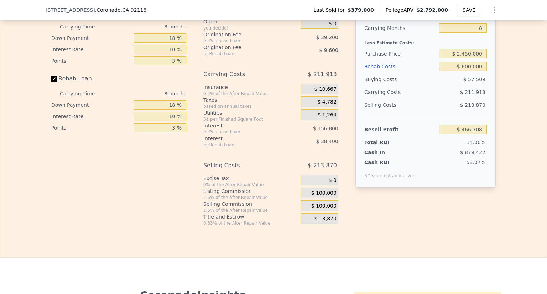
click at [308, 198] on div "$ 100,000" at bounding box center [319, 193] width 38 height 11
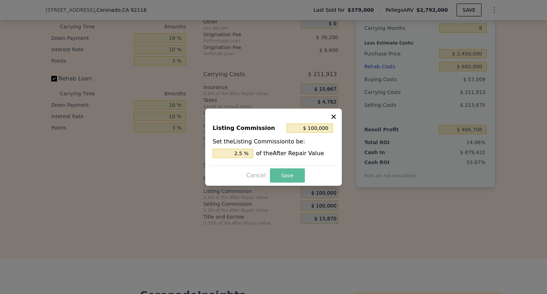
click at [277, 174] on button "Save" at bounding box center [287, 175] width 35 height 14
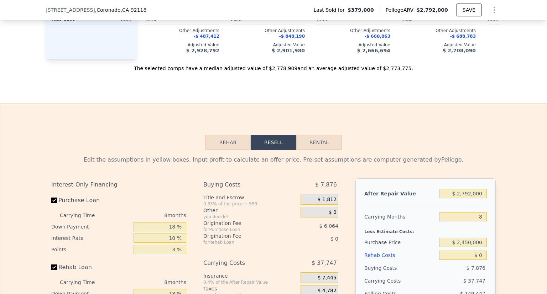
scroll to position [946, 0]
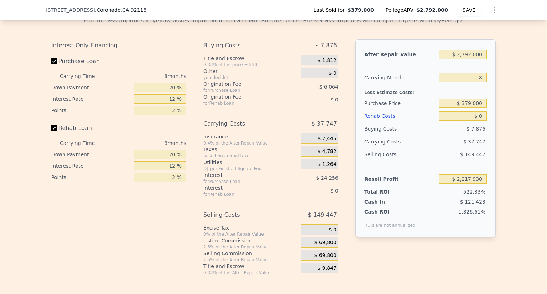
scroll to position [1089, 0]
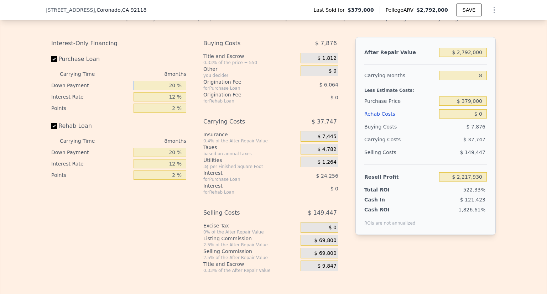
click at [154, 89] on input "20 %" at bounding box center [159, 85] width 53 height 9
type input "1 %"
type input "$ 2,210,730"
type input "18 %"
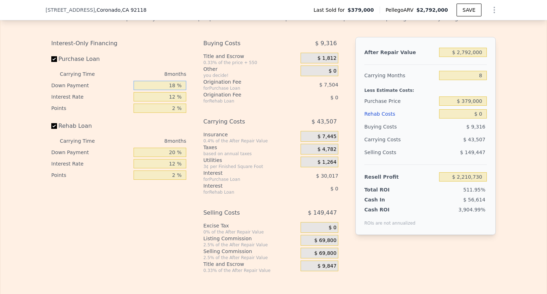
type input "$ 2,217,170"
type input "18 %"
type input "1 %"
type input "$ 2,239,962"
type input "10 %"
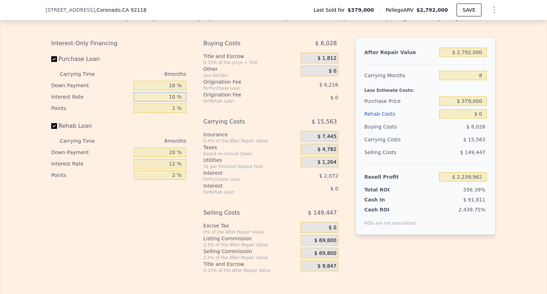
type input "$ 2,221,314"
type input "10 %"
type input "3 %"
type input "$ 2,218,207"
type input "3 %"
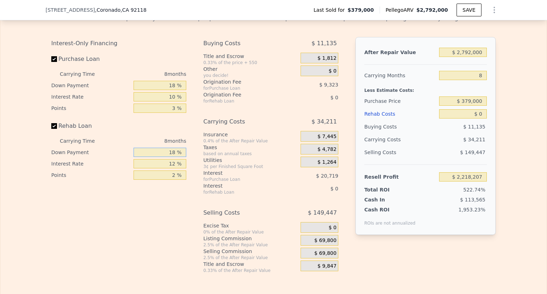
type input "18 %"
type input "10 %"
type input "3 %"
type input "$ 4"
type input "-$ 417,447"
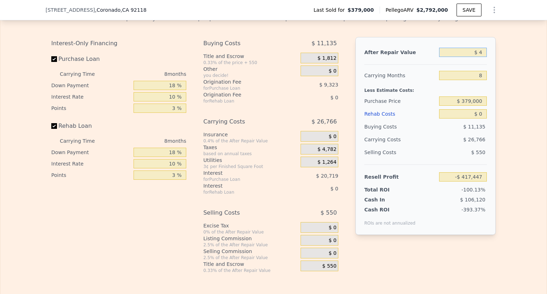
type input "$ 40"
type input "-$ 417,413"
type input "$ 400"
type input "-$ 417,073"
type input "$ 4,000"
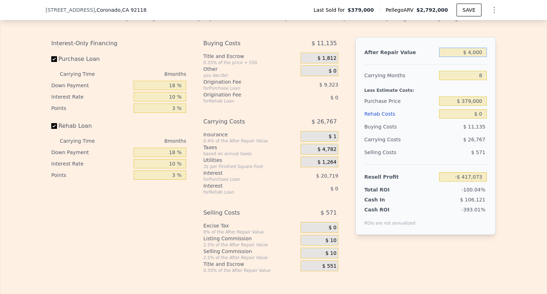
type input "-$ 413,675"
type input "$ 40,000"
type input "-$ 379,691"
type input "$ 400,000"
type input "-$ 39,850"
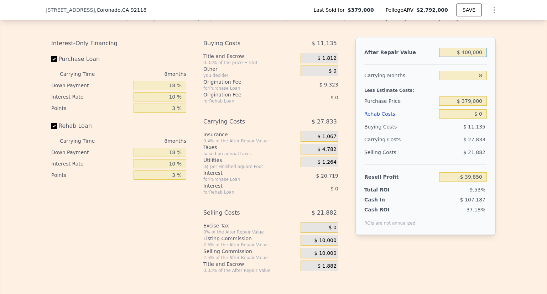
type input "$ 4,000,000"
type input "$ 3,358,562"
type input "$ 4,000,000"
type input "$ 2,450,000"
type input "$ 1,116,502"
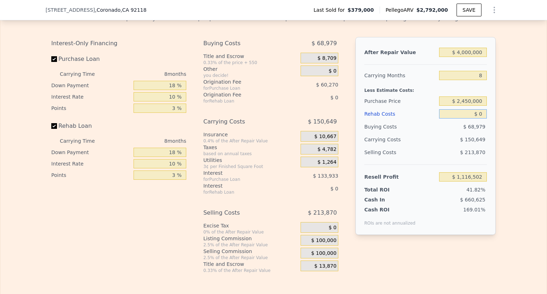
type input "$ 6"
type input "$ 1,116,496"
type input "$ 60"
type input "$ 1,116,441"
type input "$ 600"
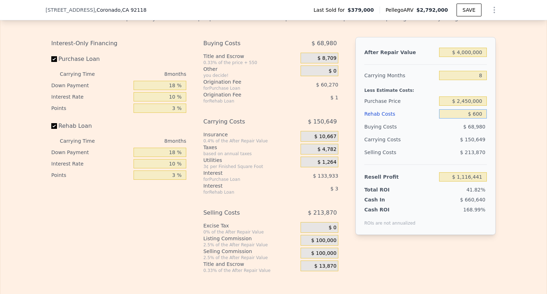
type input "$ 1,115,855"
type input "$ 6,000"
type input "$ 1,110,026"
type input "$ 60,000"
type input "$ 1,051,746"
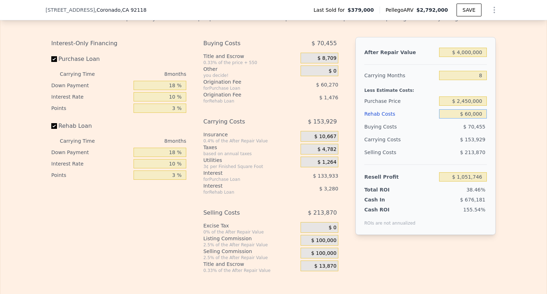
type input "$ 600,000"
type input "$ 468,942"
click at [439, 159] on div "$ 213,870" at bounding box center [463, 152] width 48 height 13
click at [458, 119] on input "$ 600,000" at bounding box center [463, 113] width 48 height 9
click at [466, 119] on input "$ 600,000" at bounding box center [463, 113] width 48 height 9
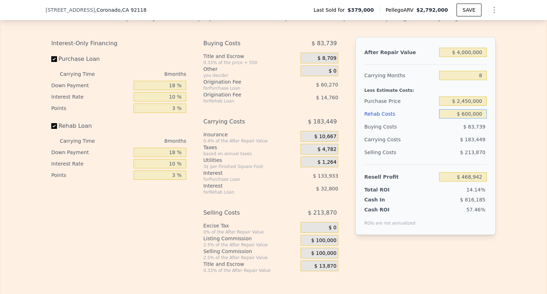
click at [466, 119] on input "$ 600,000" at bounding box center [463, 113] width 48 height 9
type input "$ 5"
type input "$ 1,116,497"
type input "$ 55"
type input "$ 1,116,446"
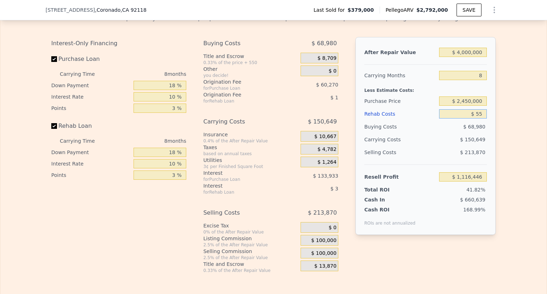
type input "$ 550"
type input "$ 1,115,906"
type input "$ 5,500"
type input "$ 1,110,563"
type input "$ 55,000"
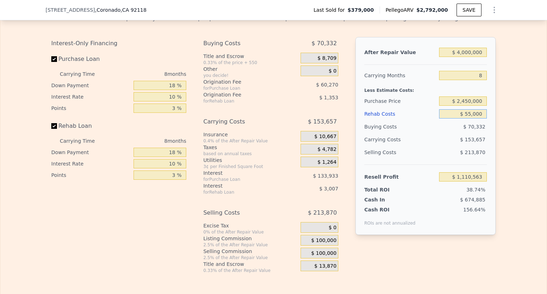
type input "$ 1,057,141"
type input "$ 550,000"
type input "$ 522,908"
type input "$ 550,000"
click at [427, 156] on div "Selling Costs" at bounding box center [400, 152] width 72 height 13
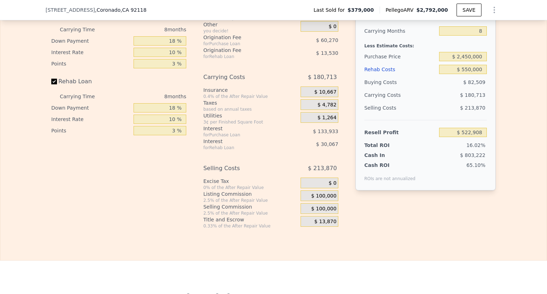
scroll to position [1136, 0]
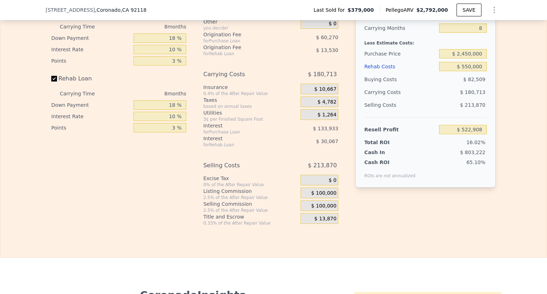
click at [319, 196] on span "$ 100,000" at bounding box center [323, 193] width 25 height 6
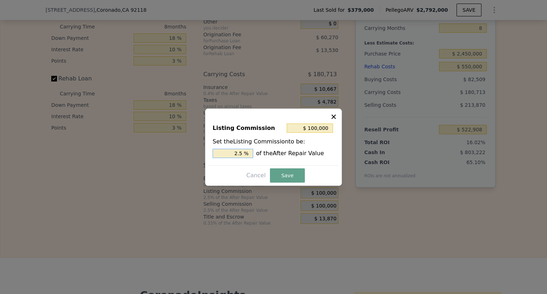
click at [242, 153] on input "2.5 %" at bounding box center [232, 153] width 41 height 9
type input "$ 80,000"
type input "2 %"
click at [293, 177] on button "Save" at bounding box center [287, 175] width 35 height 14
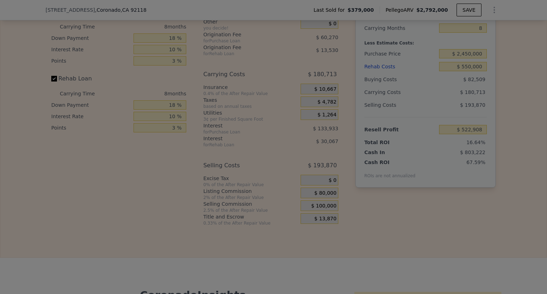
type input "$ 542,908"
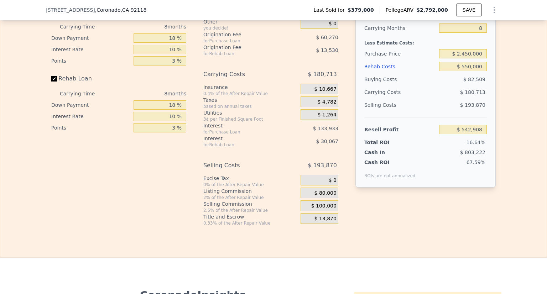
click at [308, 211] on div "$ 100,000" at bounding box center [319, 205] width 38 height 11
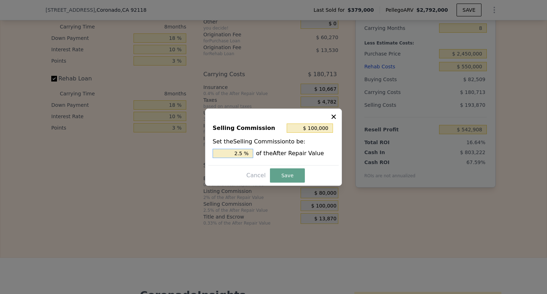
click at [243, 152] on input "2.5 %" at bounding box center [232, 153] width 41 height 9
type input "$ 80,000"
type input "2 %"
click at [294, 181] on button "Save" at bounding box center [287, 175] width 35 height 14
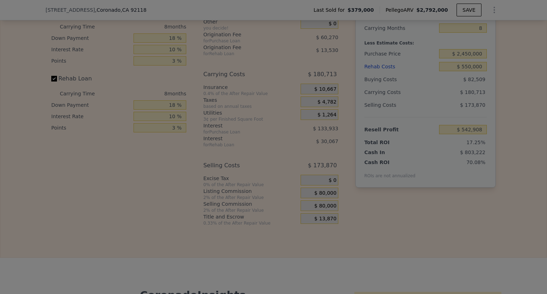
type input "$ 562,908"
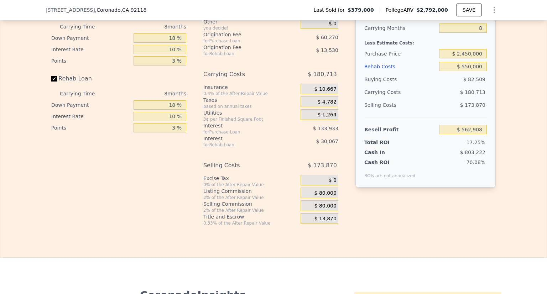
click at [398, 222] on div "Interest-Only Financing Purchase Loan Carrying Time 8 months Down Payment 18 % …" at bounding box center [273, 108] width 444 height 236
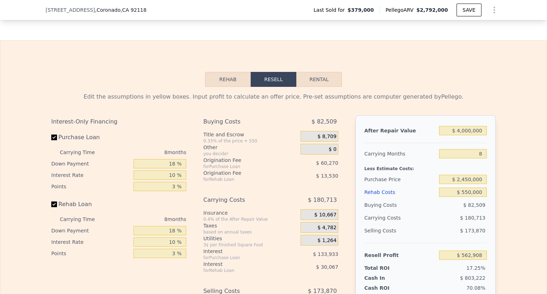
scroll to position [1041, 0]
